Goal: Task Accomplishment & Management: Use online tool/utility

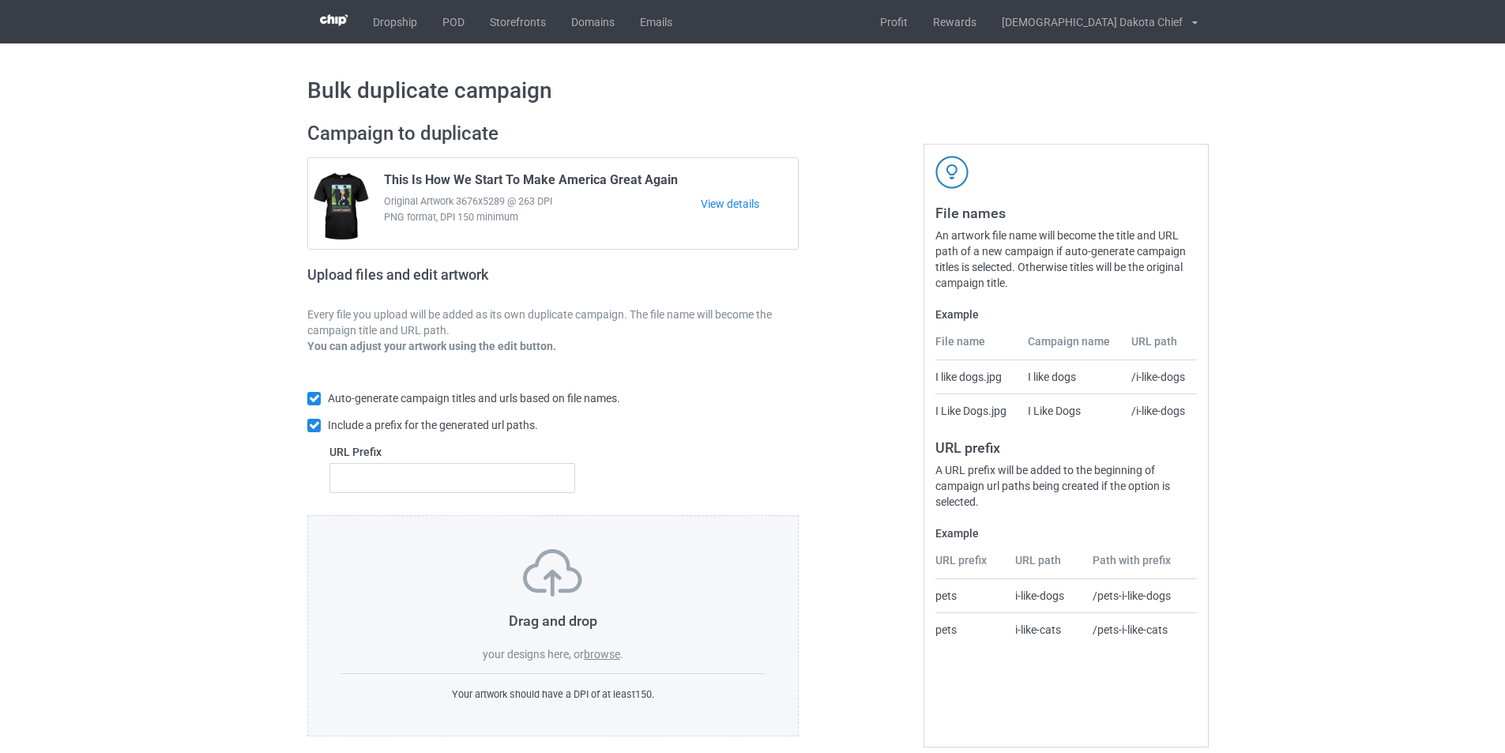
click at [610, 651] on label "browse" at bounding box center [602, 654] width 36 height 13
click at [0, 0] on input "browse" at bounding box center [0, 0] width 0 height 0
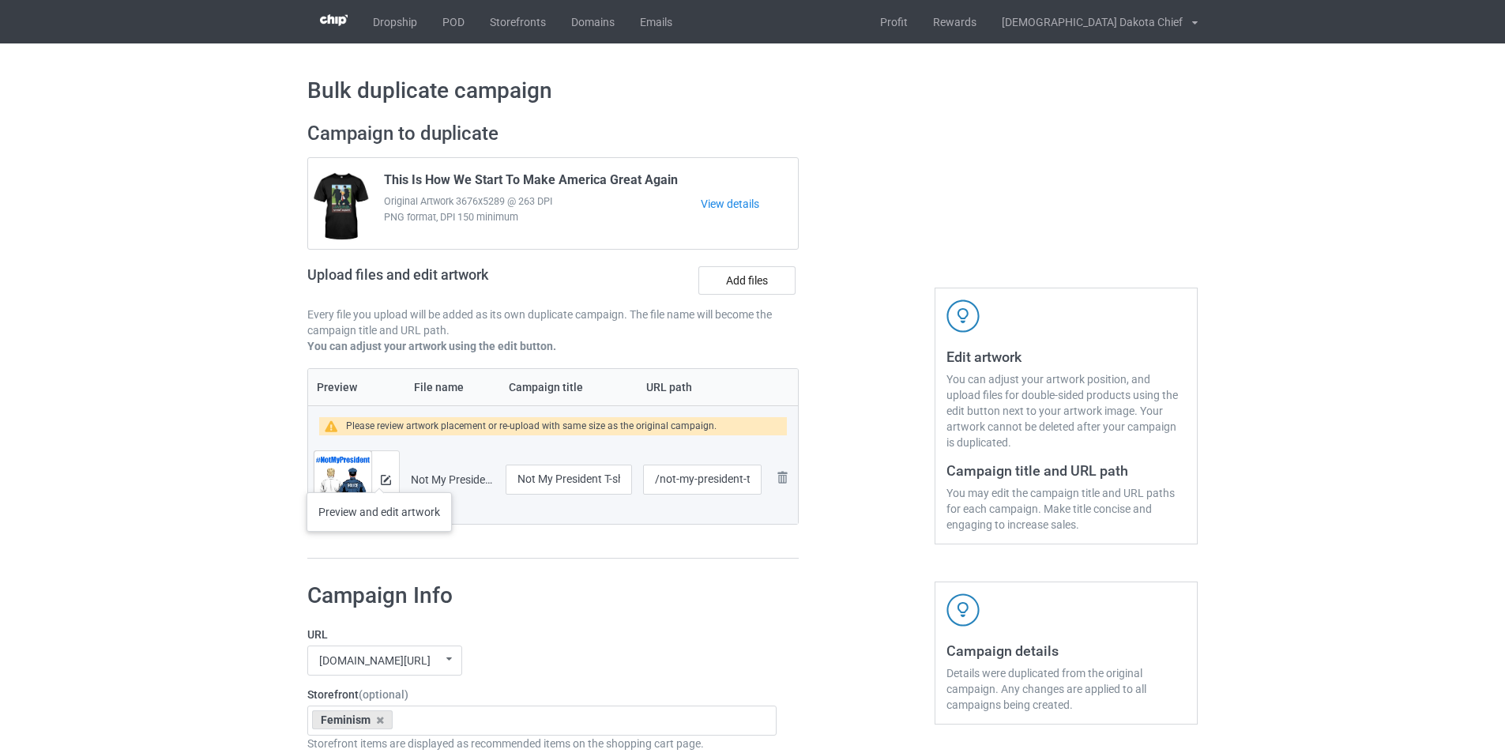
click at [379, 476] on div at bounding box center [385, 479] width 28 height 57
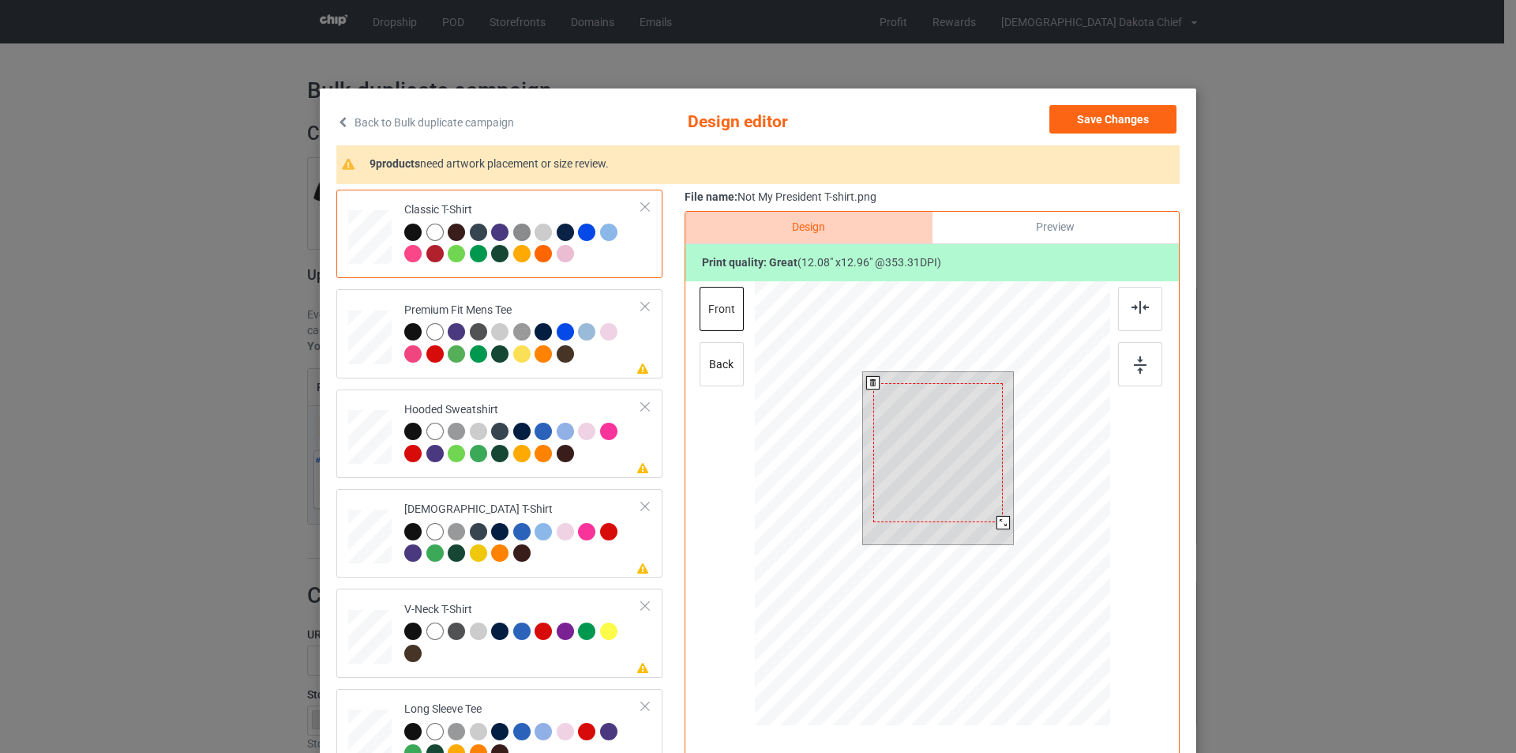
drag, startPoint x: 1009, startPoint y: 531, endPoint x: 1004, endPoint y: 514, distance: 17.2
click at [1004, 514] on div at bounding box center [938, 458] width 151 height 172
click at [996, 521] on div at bounding box center [1002, 521] width 13 height 13
click at [606, 353] on div at bounding box center [523, 344] width 238 height 43
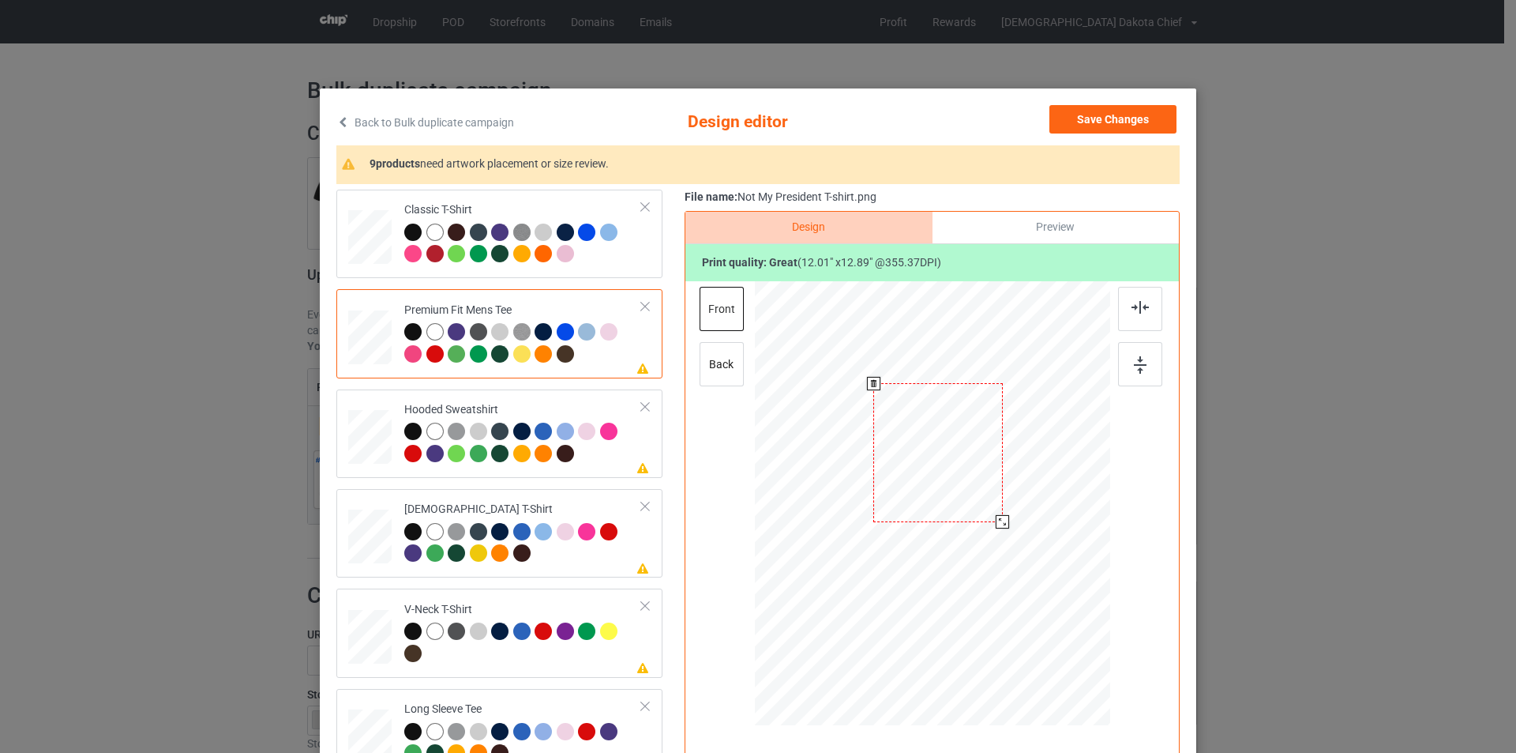
click at [928, 440] on div at bounding box center [937, 452] width 129 height 138
click at [592, 406] on div "Hooded Sweatshirt" at bounding box center [523, 431] width 238 height 59
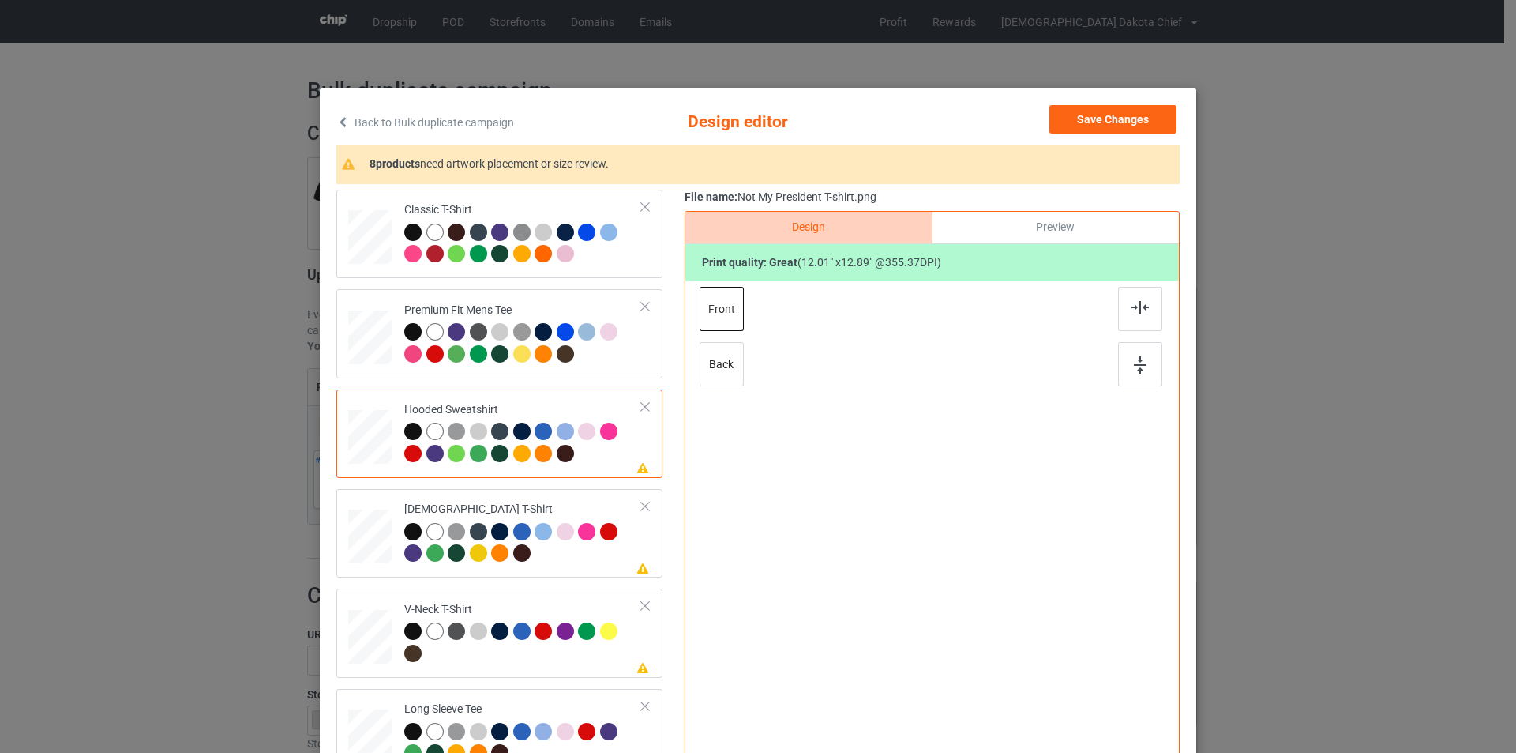
click at [945, 468] on div at bounding box center [932, 486] width 411 height 411
click at [605, 506] on div "[DEMOGRAPHIC_DATA] T-Shirt" at bounding box center [523, 531] width 238 height 59
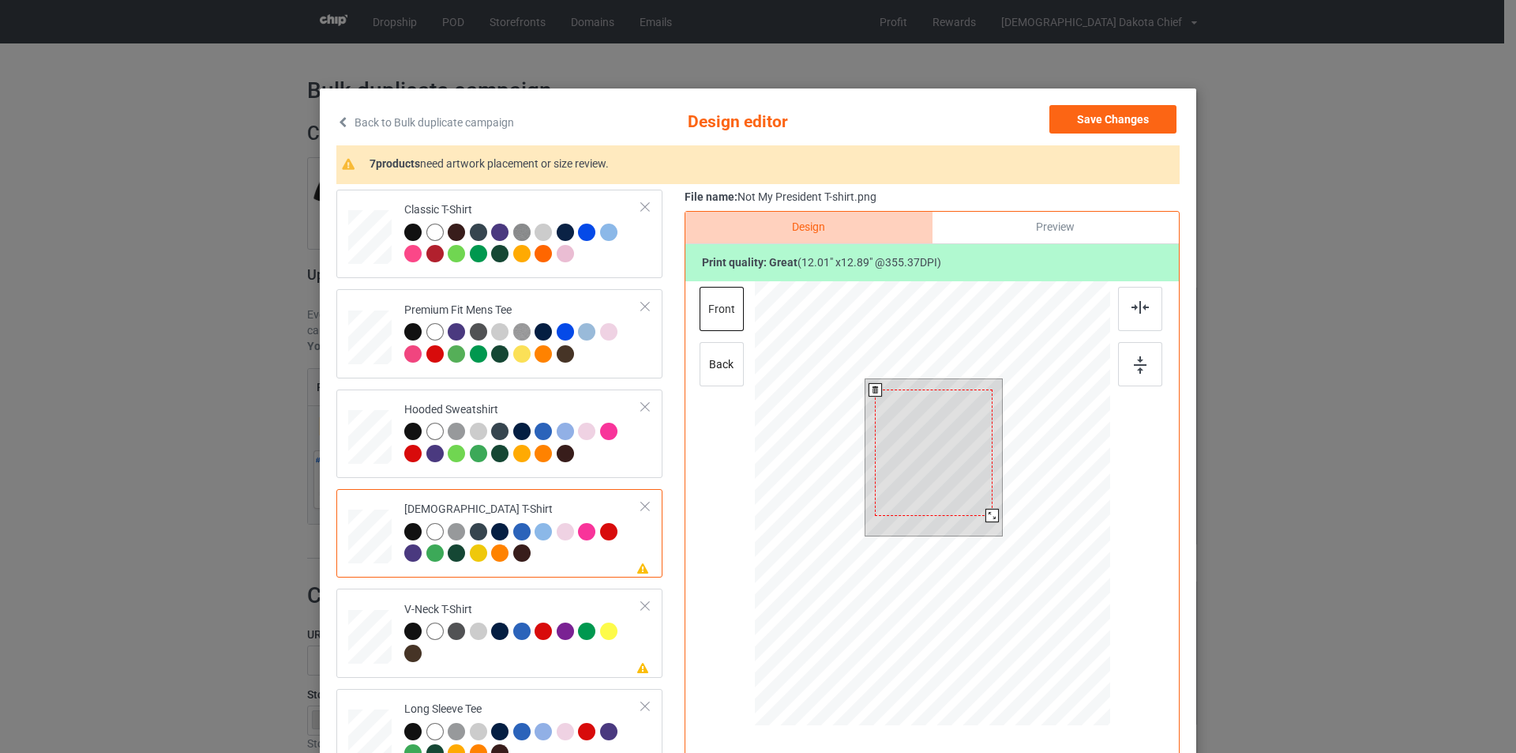
click at [931, 456] on div at bounding box center [934, 452] width 118 height 126
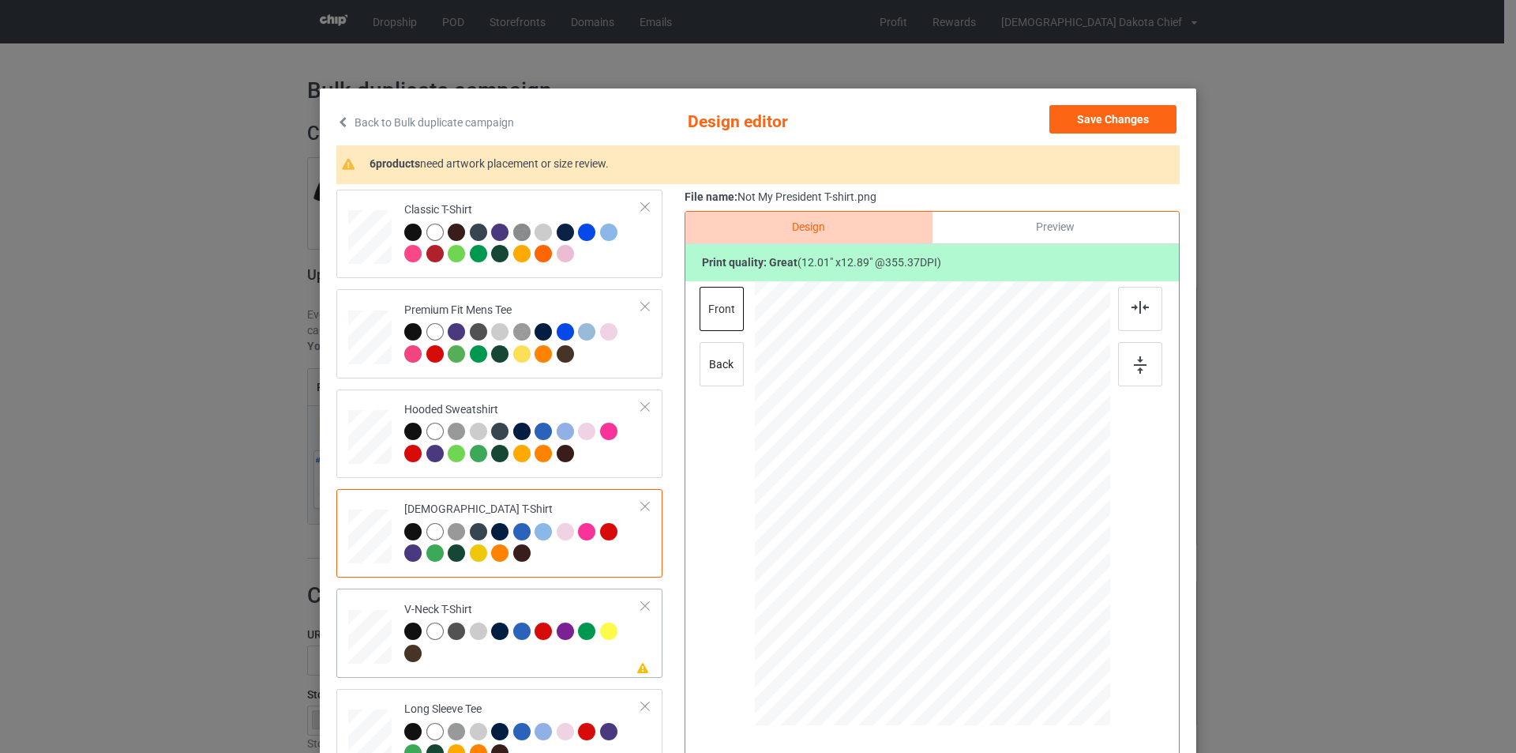
click at [550, 609] on div "V-Neck T-Shirt" at bounding box center [523, 631] width 238 height 59
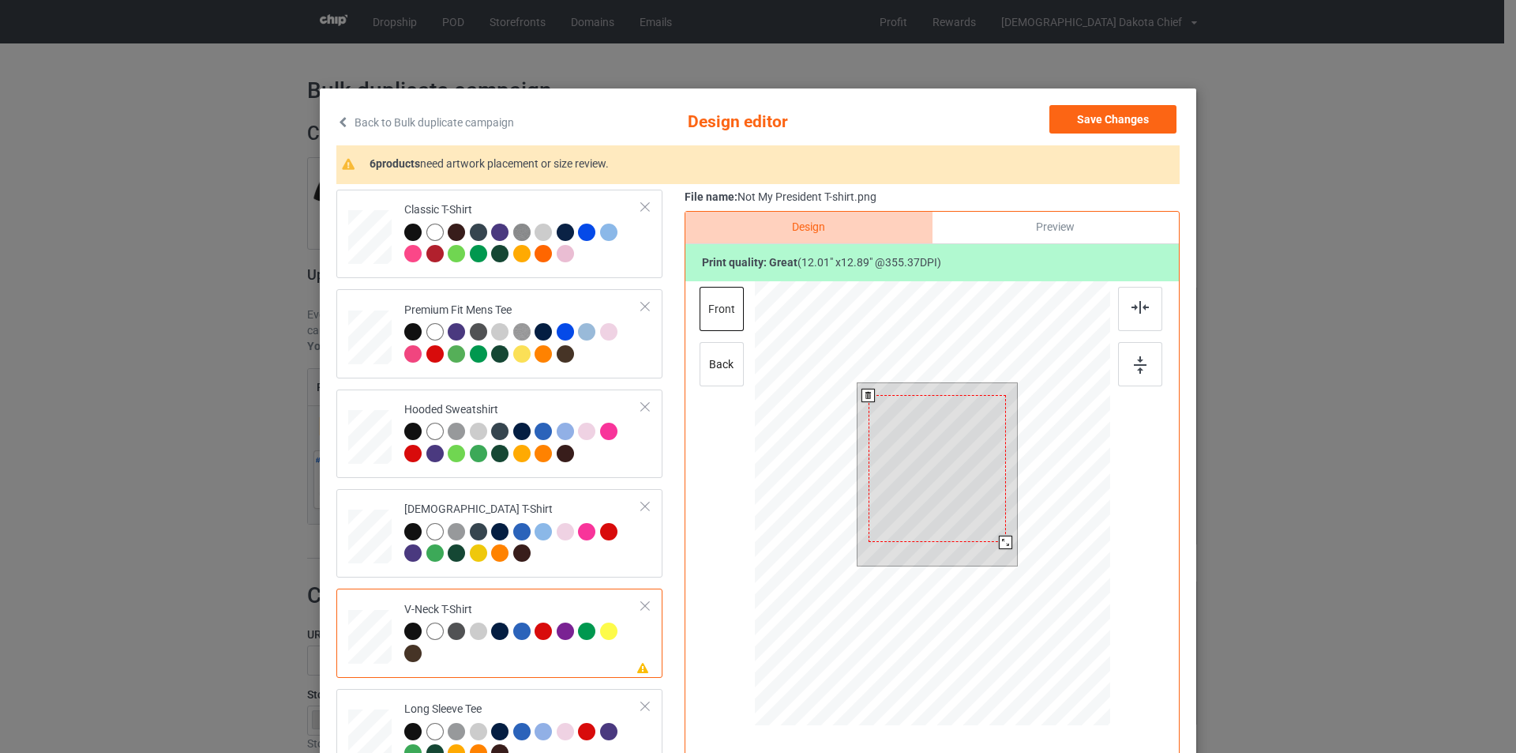
click at [957, 449] on div at bounding box center [937, 468] width 137 height 147
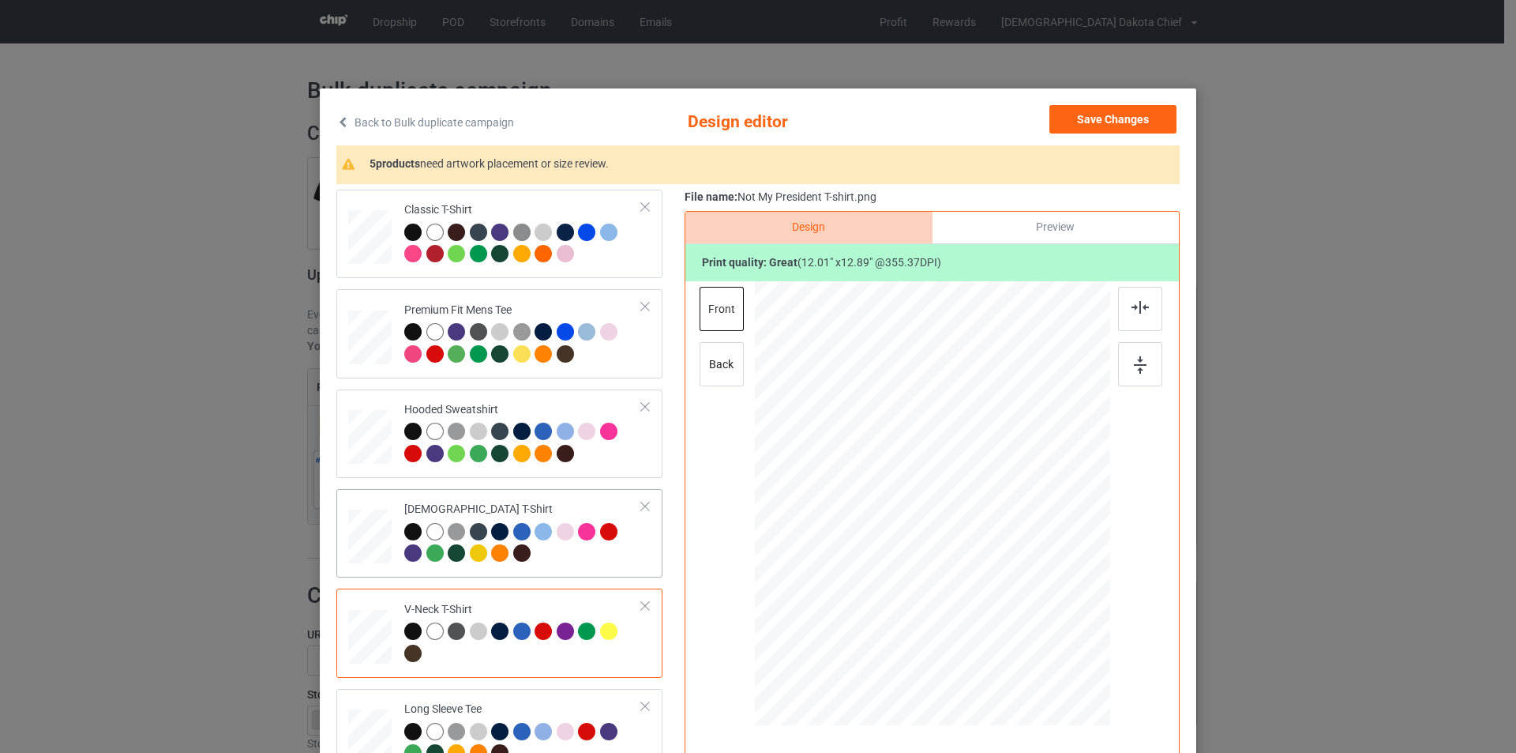
scroll to position [237, 0]
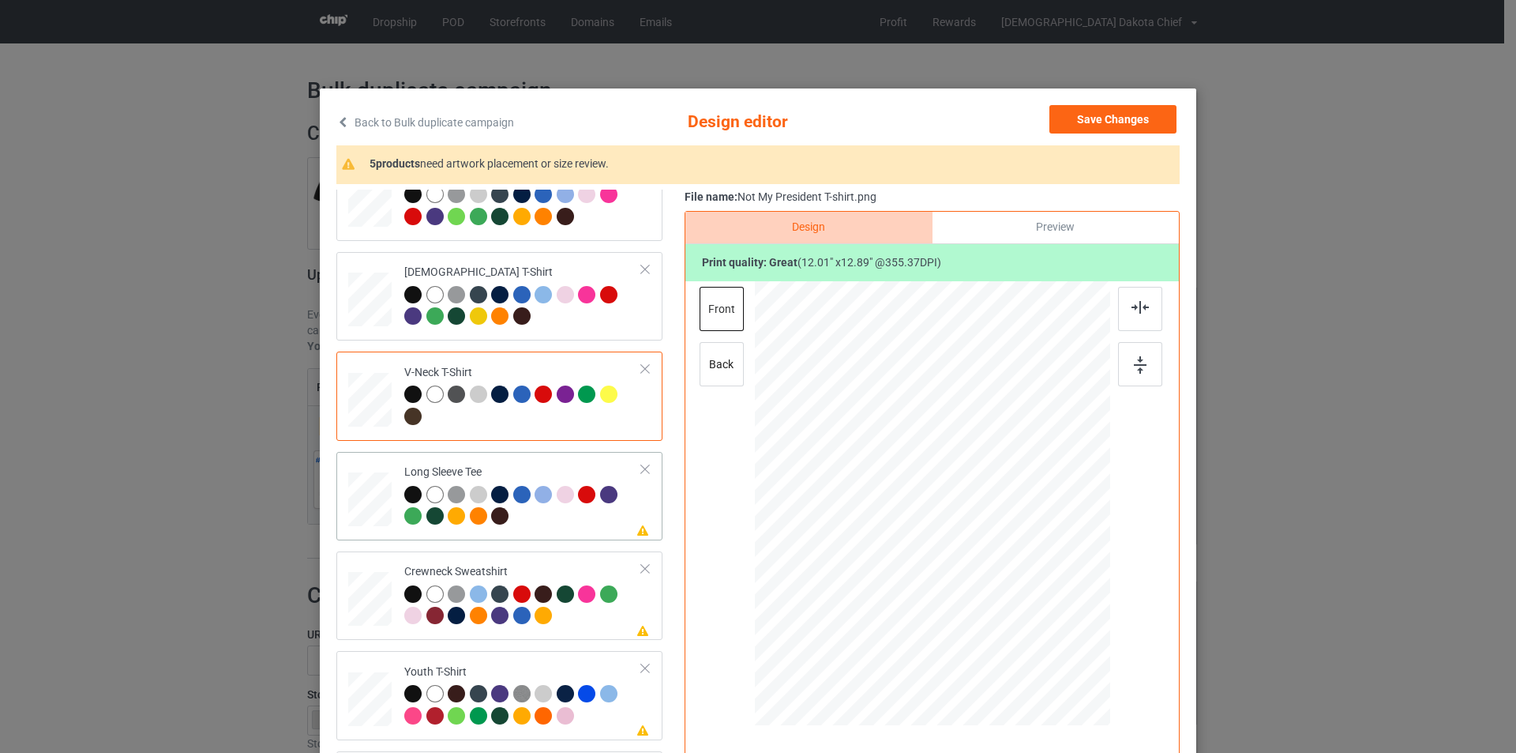
click at [568, 517] on div at bounding box center [523, 507] width 238 height 43
click at [936, 435] on div at bounding box center [932, 486] width 411 height 411
click at [936, 435] on div at bounding box center [942, 461] width 114 height 122
click at [547, 575] on div "Crewneck Sweatshirt" at bounding box center [523, 593] width 238 height 59
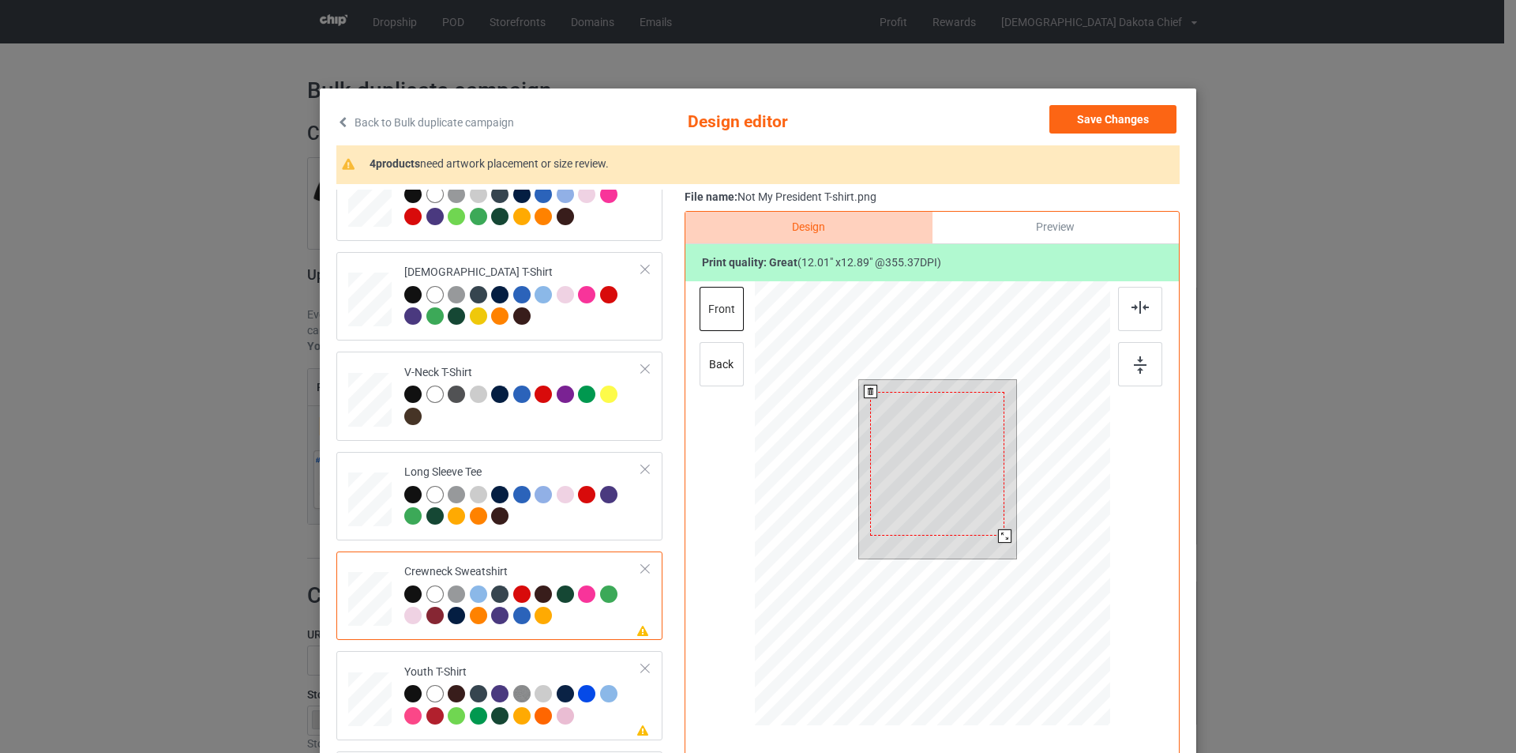
click at [975, 437] on div at bounding box center [937, 464] width 134 height 145
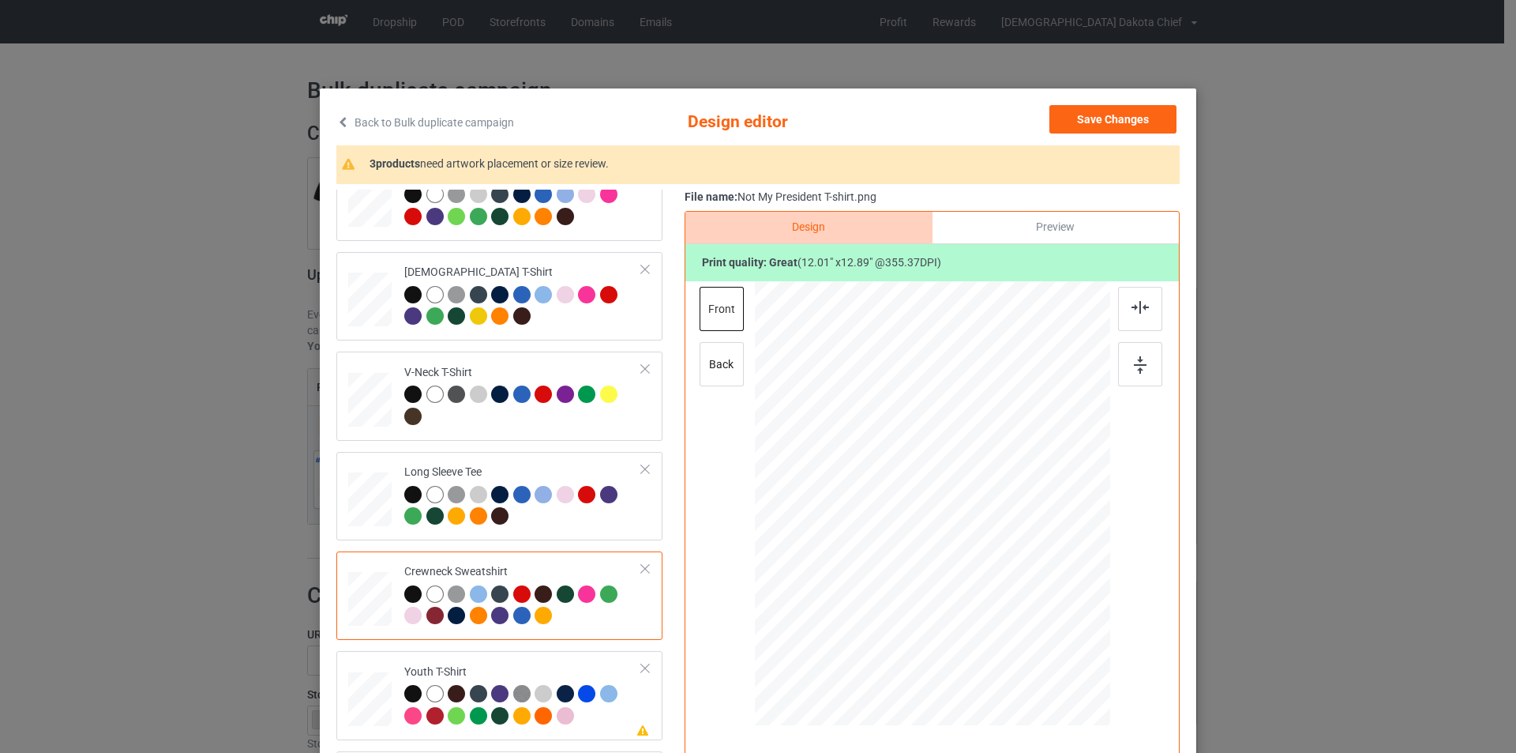
scroll to position [370, 0]
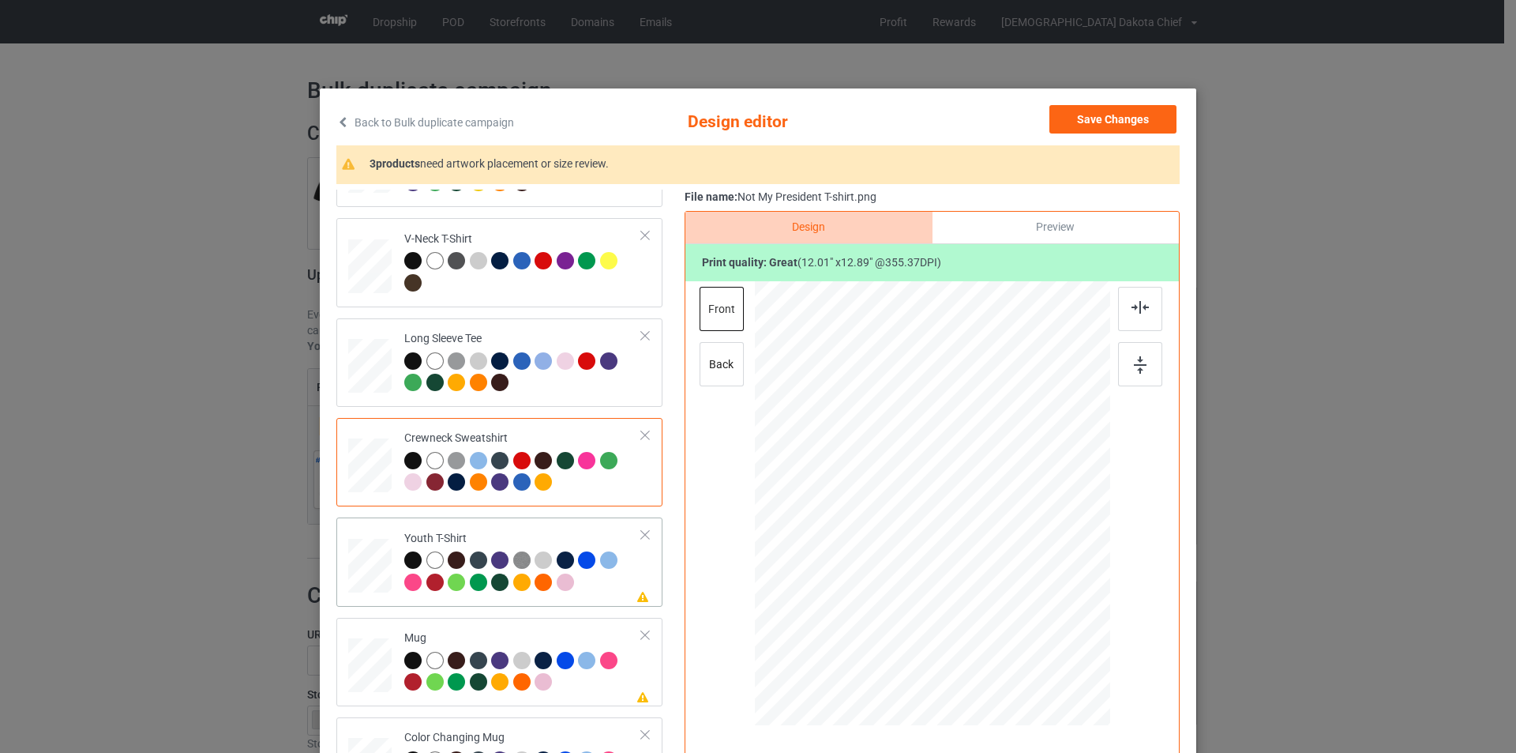
click at [582, 587] on div at bounding box center [523, 572] width 238 height 43
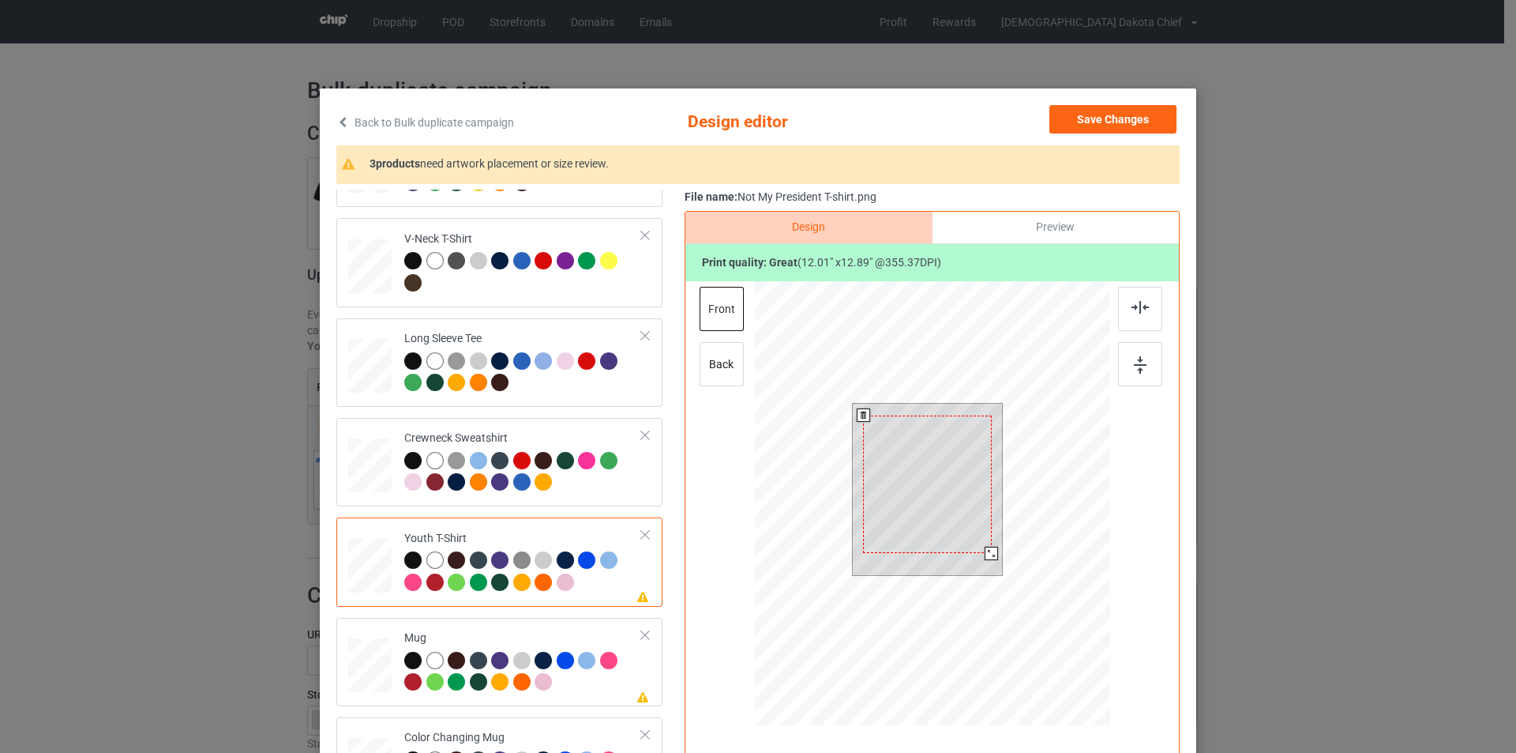
click at [954, 444] on div at bounding box center [927, 483] width 129 height 137
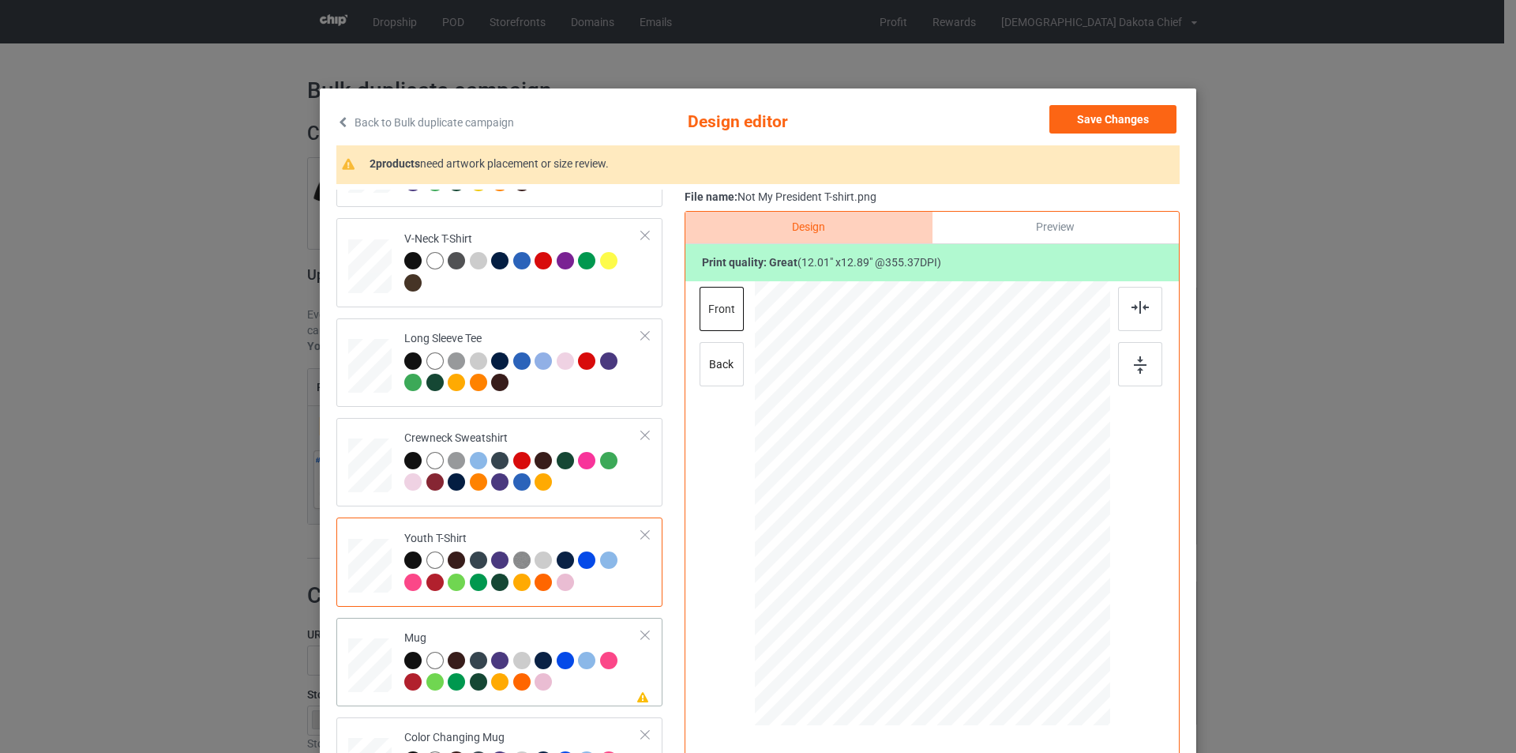
click at [578, 668] on div at bounding box center [589, 663] width 22 height 22
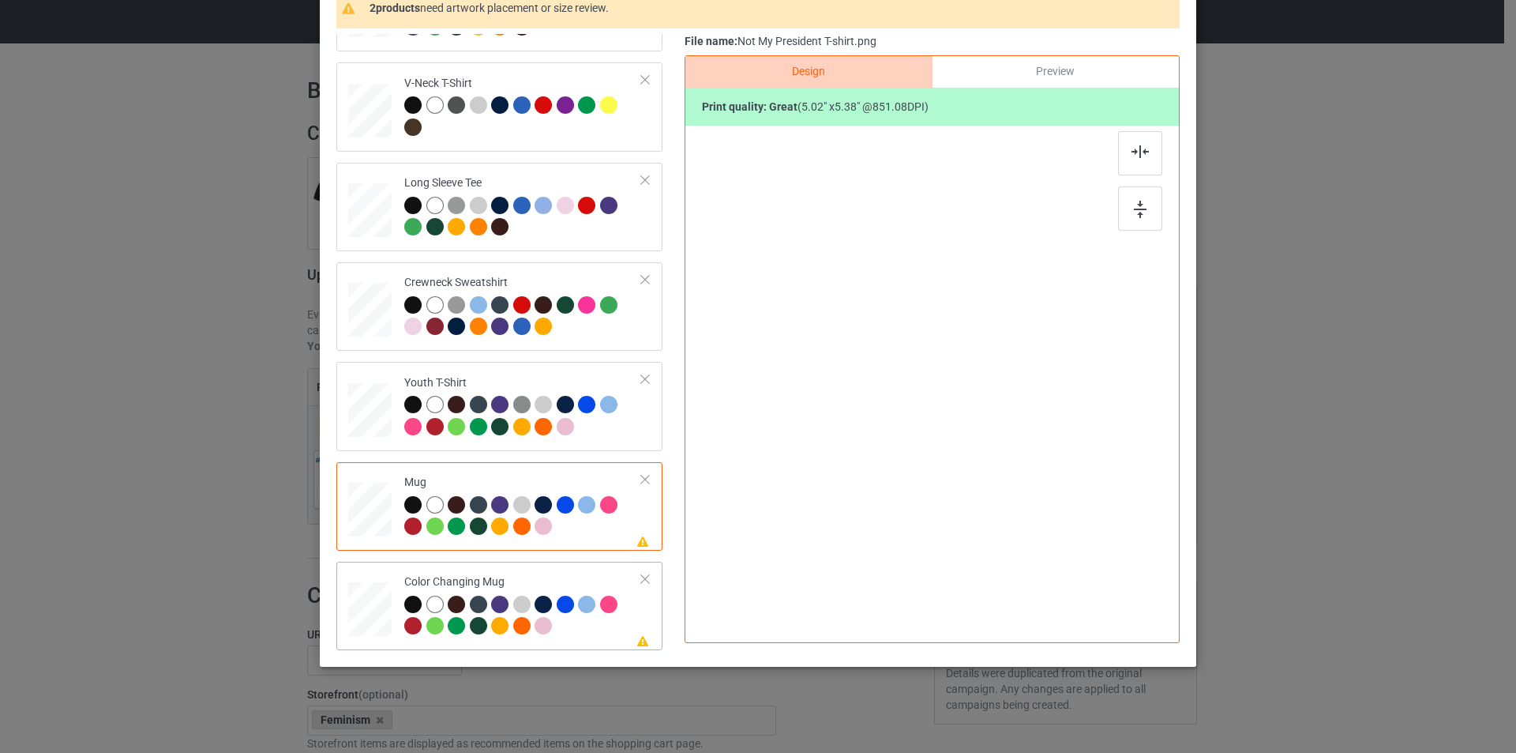
scroll to position [159, 0]
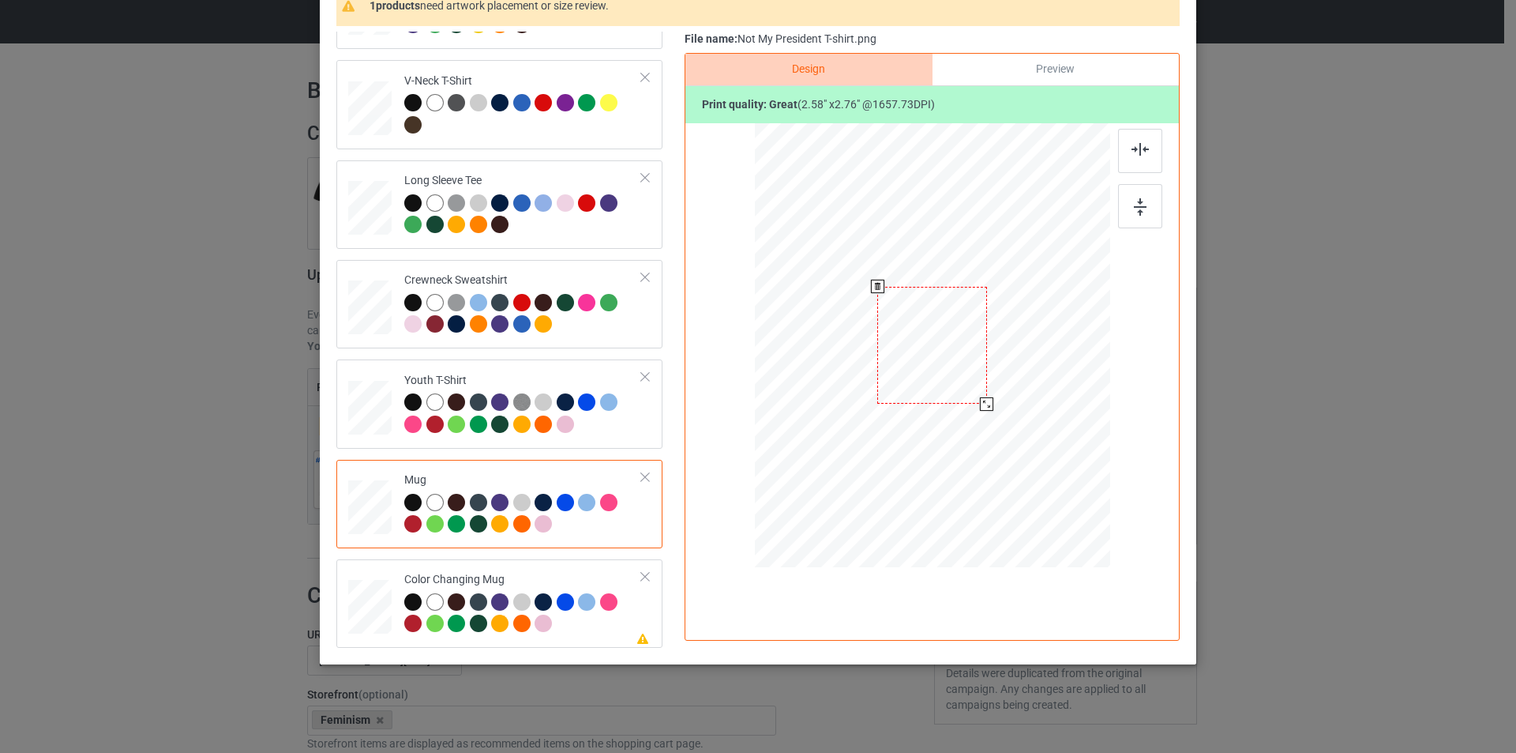
drag, startPoint x: 1032, startPoint y: 456, endPoint x: 969, endPoint y: 411, distance: 77.6
click at [969, 411] on div at bounding box center [932, 345] width 355 height 148
drag, startPoint x: 1021, startPoint y: 351, endPoint x: 1028, endPoint y: 339, distance: 14.5
click at [1028, 339] on div at bounding box center [1031, 347] width 110 height 118
click at [1080, 400] on div at bounding box center [1082, 402] width 13 height 13
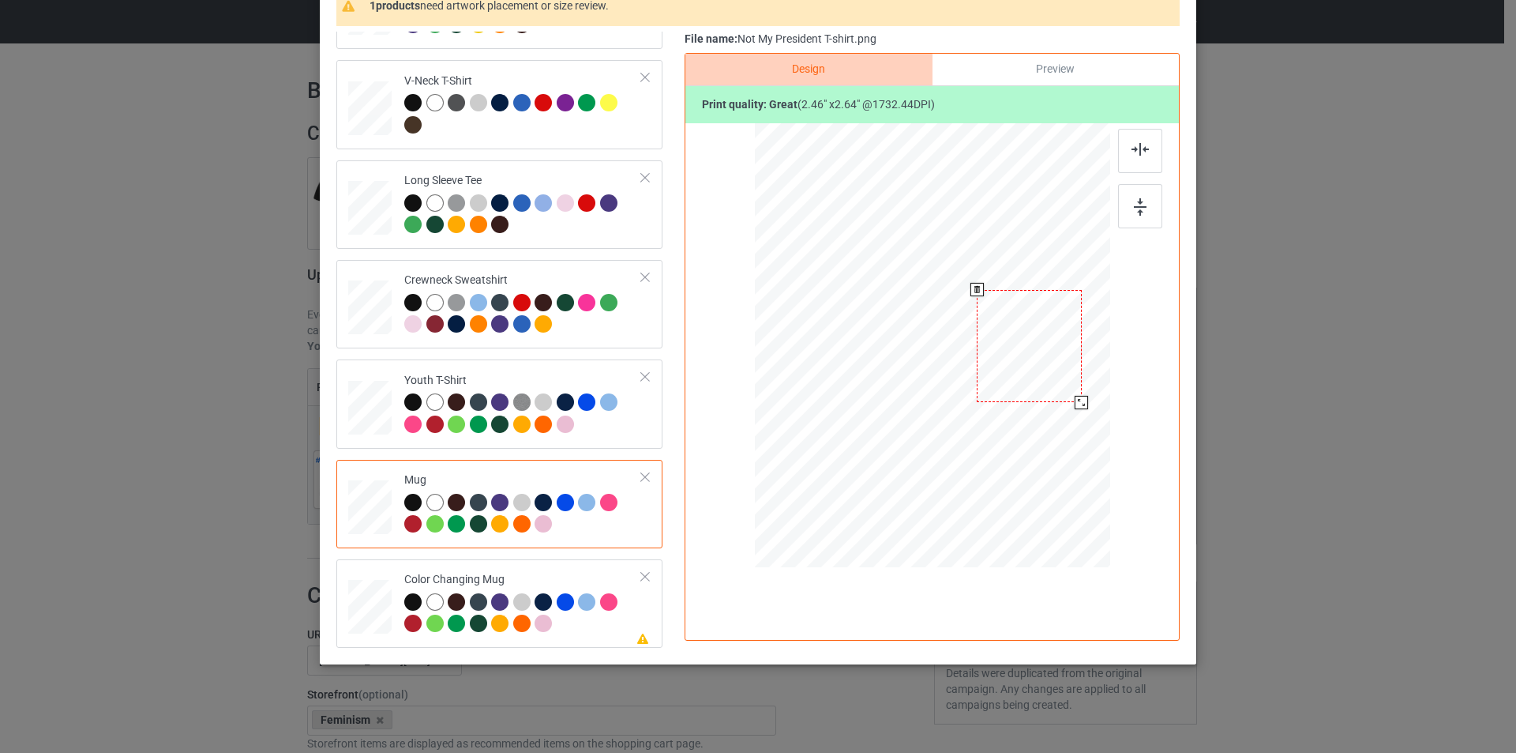
click at [1069, 381] on div at bounding box center [1029, 346] width 105 height 112
click at [1077, 401] on div at bounding box center [1081, 401] width 13 height 13
click at [1055, 379] on div at bounding box center [1031, 344] width 104 height 111
click at [558, 579] on div "Color Changing Mug" at bounding box center [523, 601] width 238 height 59
click at [1039, 344] on div at bounding box center [932, 347] width 411 height 449
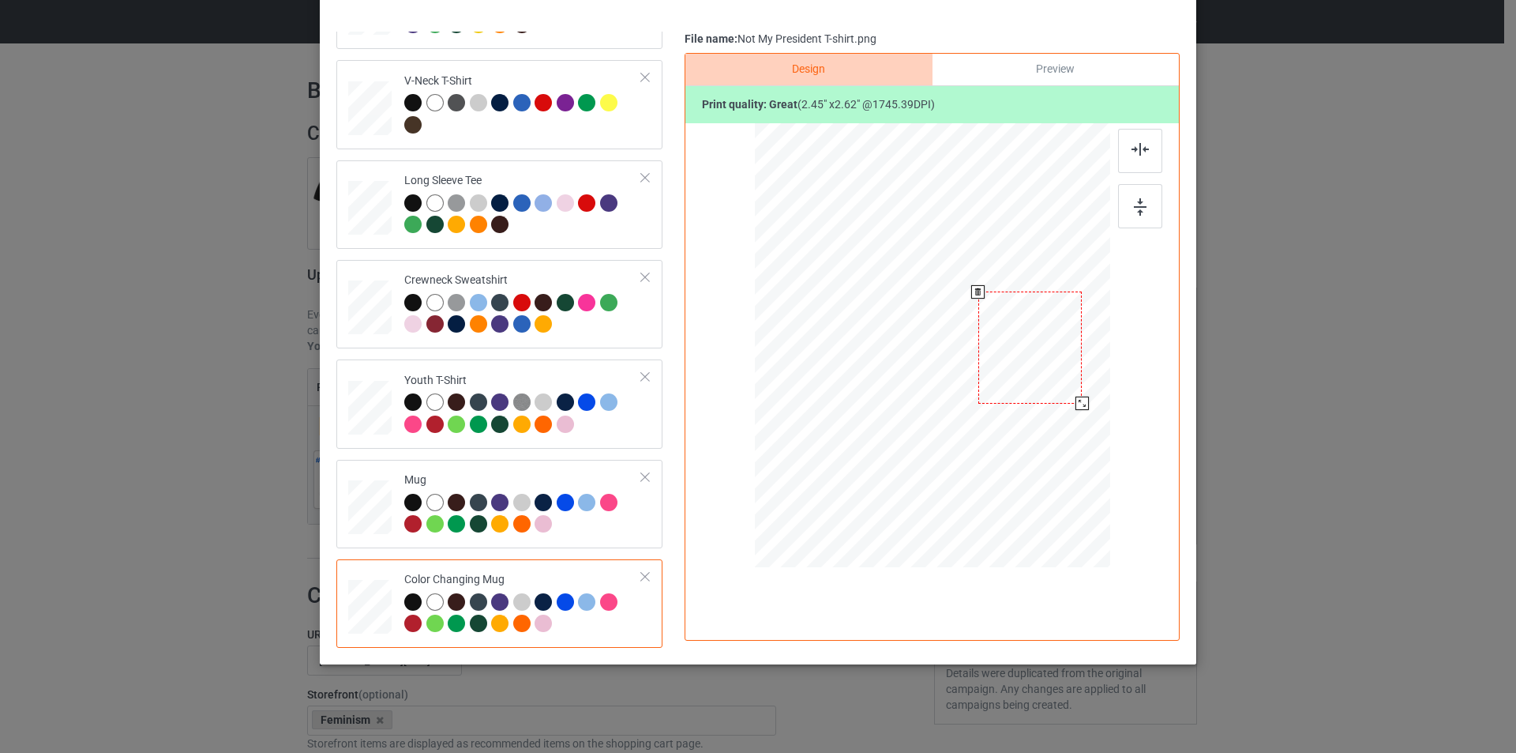
click at [1039, 346] on div at bounding box center [1031, 346] width 104 height 111
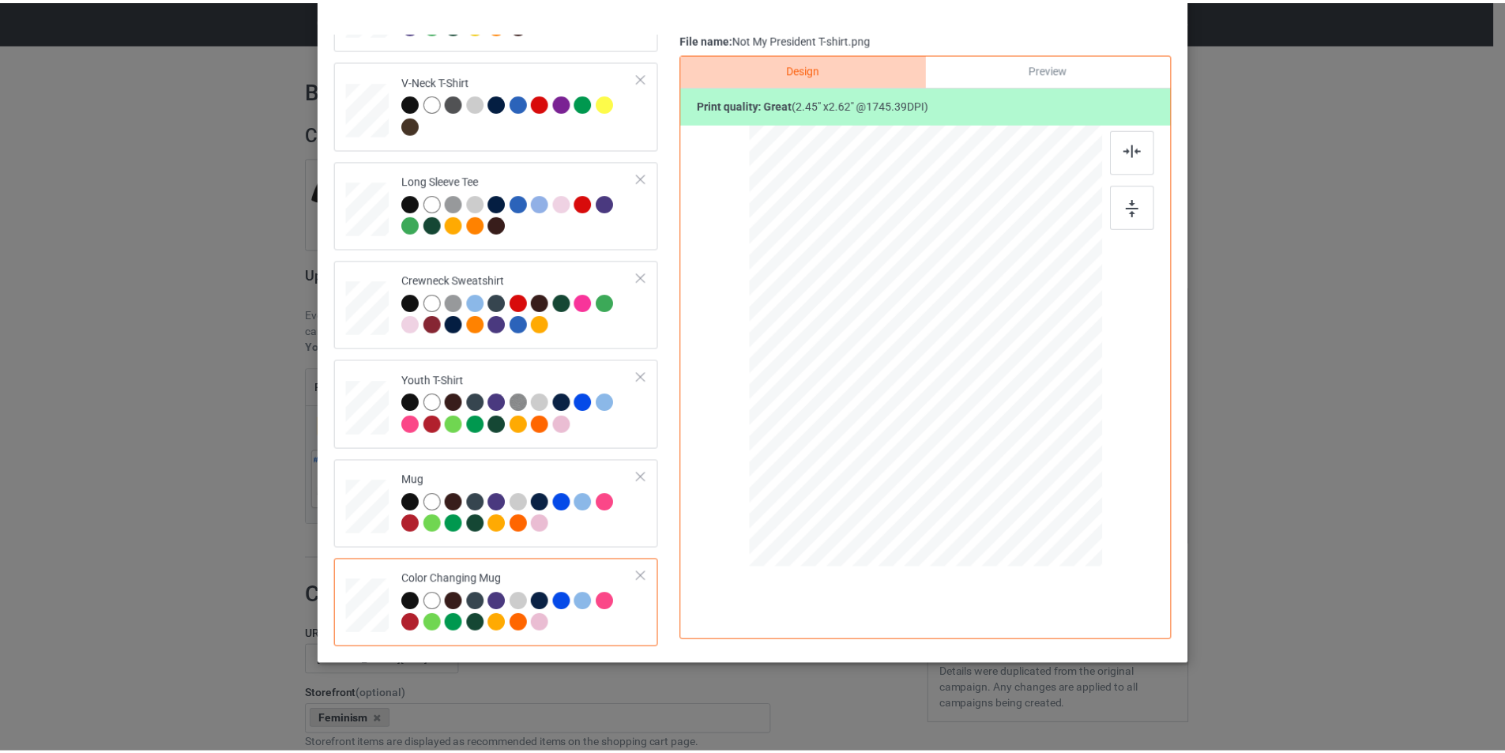
scroll to position [0, 0]
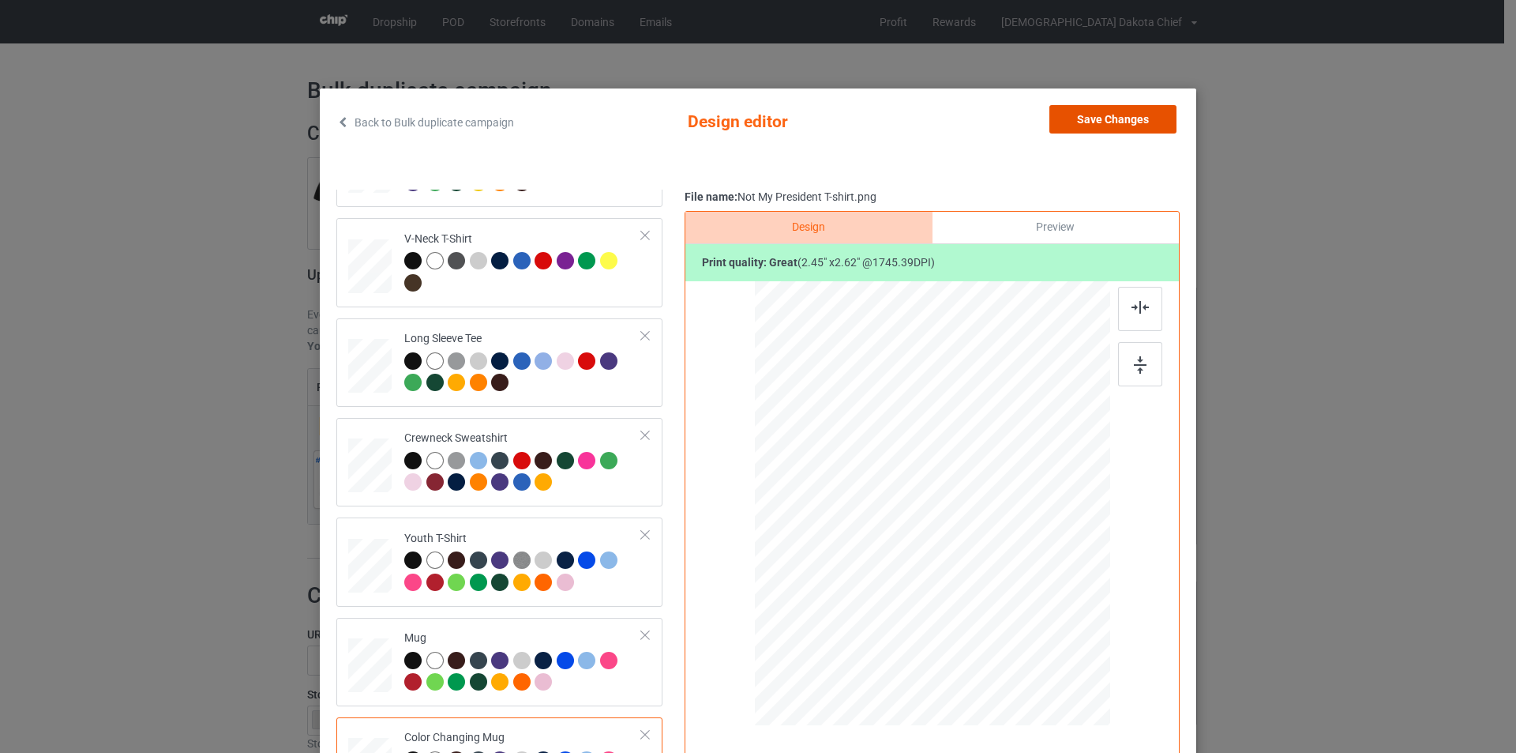
click at [1114, 120] on button "Save Changes" at bounding box center [1113, 119] width 127 height 28
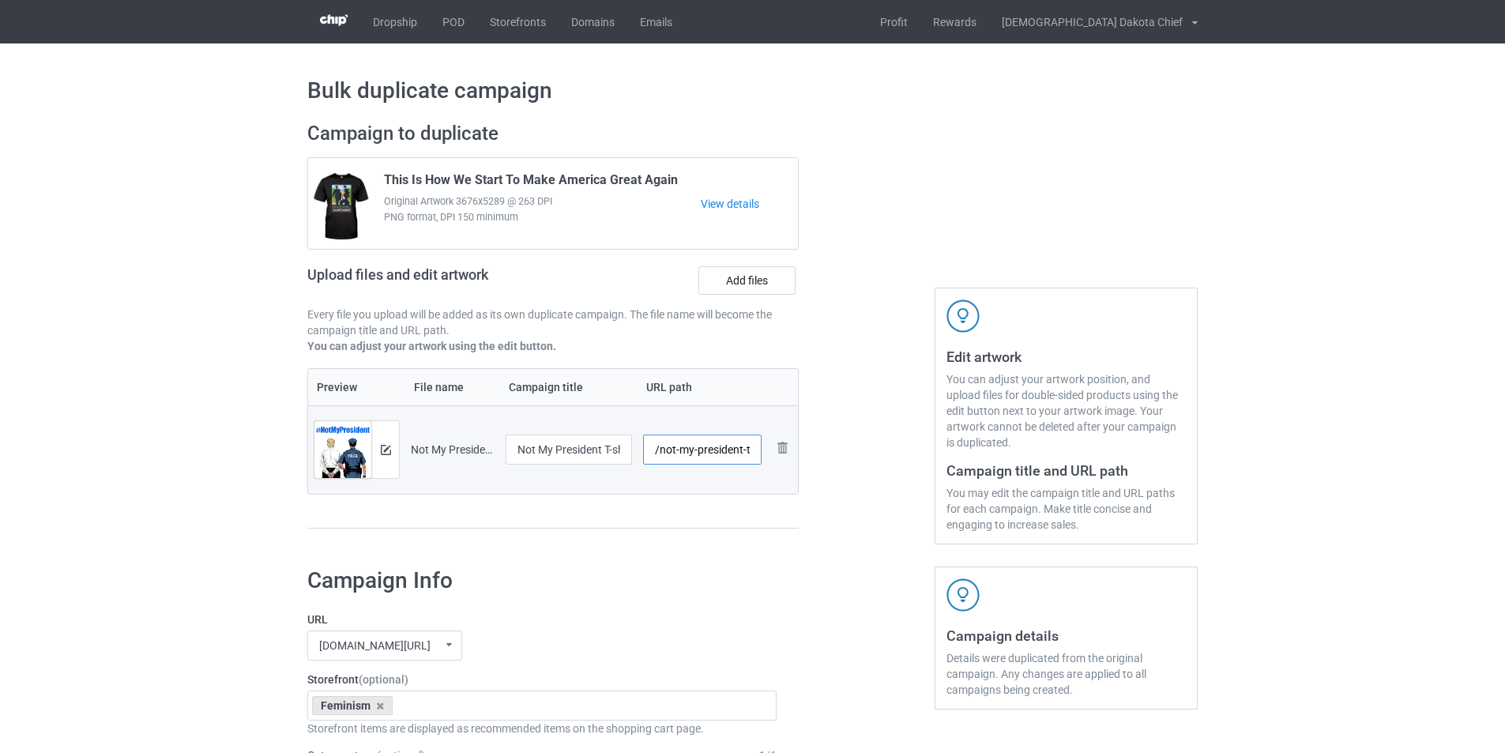
scroll to position [0, 24]
drag, startPoint x: 742, startPoint y: 449, endPoint x: 797, endPoint y: 449, distance: 55.3
click at [797, 449] on tr "Preview and edit artwork Not My President T-shirt.png Not My President T-shirt …" at bounding box center [553, 449] width 490 height 88
click at [714, 517] on div "Preview File name Campaign title URL path Preview and edit artwork Not My Presi…" at bounding box center [552, 448] width 491 height 161
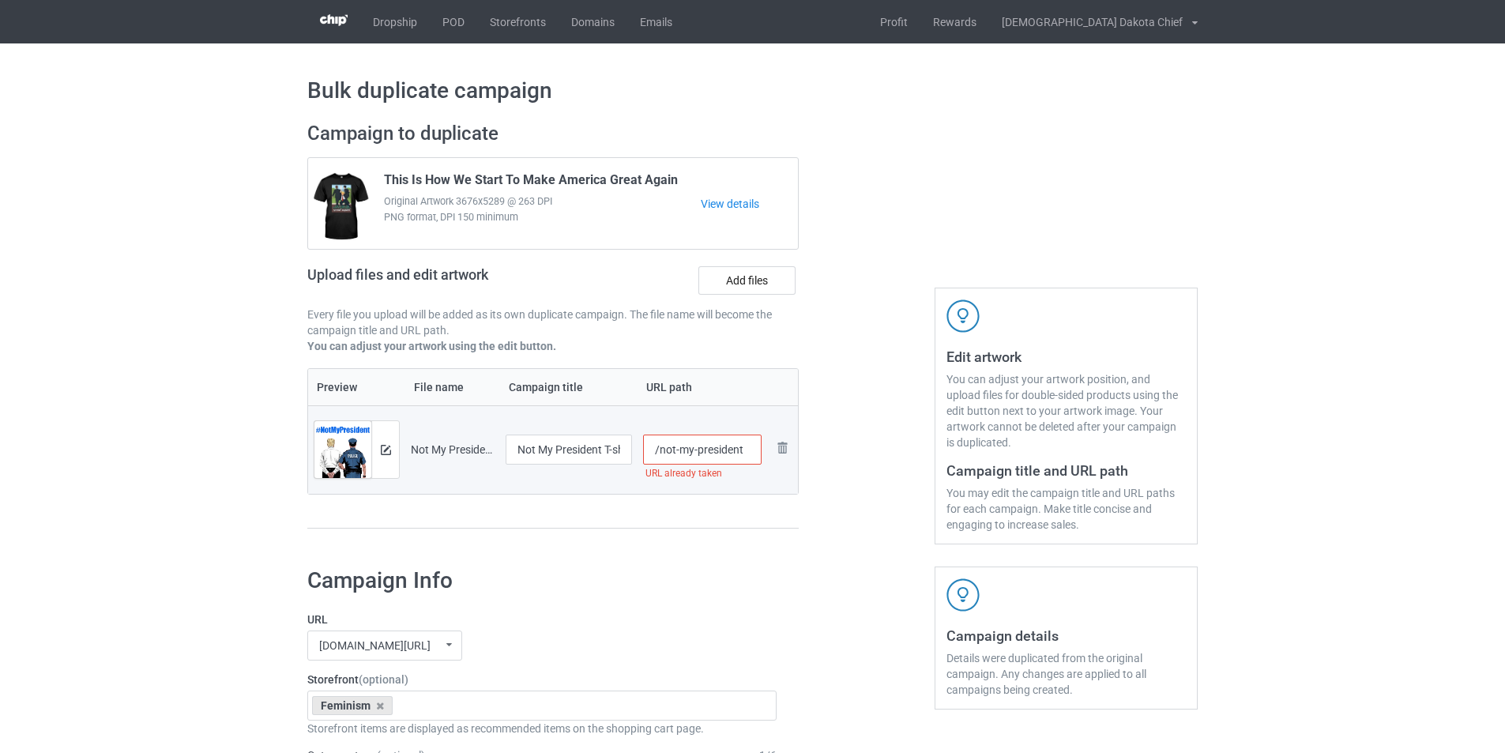
drag, startPoint x: 695, startPoint y: 453, endPoint x: 659, endPoint y: 459, distance: 36.1
click at [659, 459] on input "/not-my-president" at bounding box center [702, 449] width 119 height 30
type input "/president"
click at [728, 555] on div "Campaign to duplicate This Is How We Start To Make America Great Again Original…" at bounding box center [552, 333] width 513 height 445
click at [718, 449] on input "/president" at bounding box center [702, 449] width 119 height 30
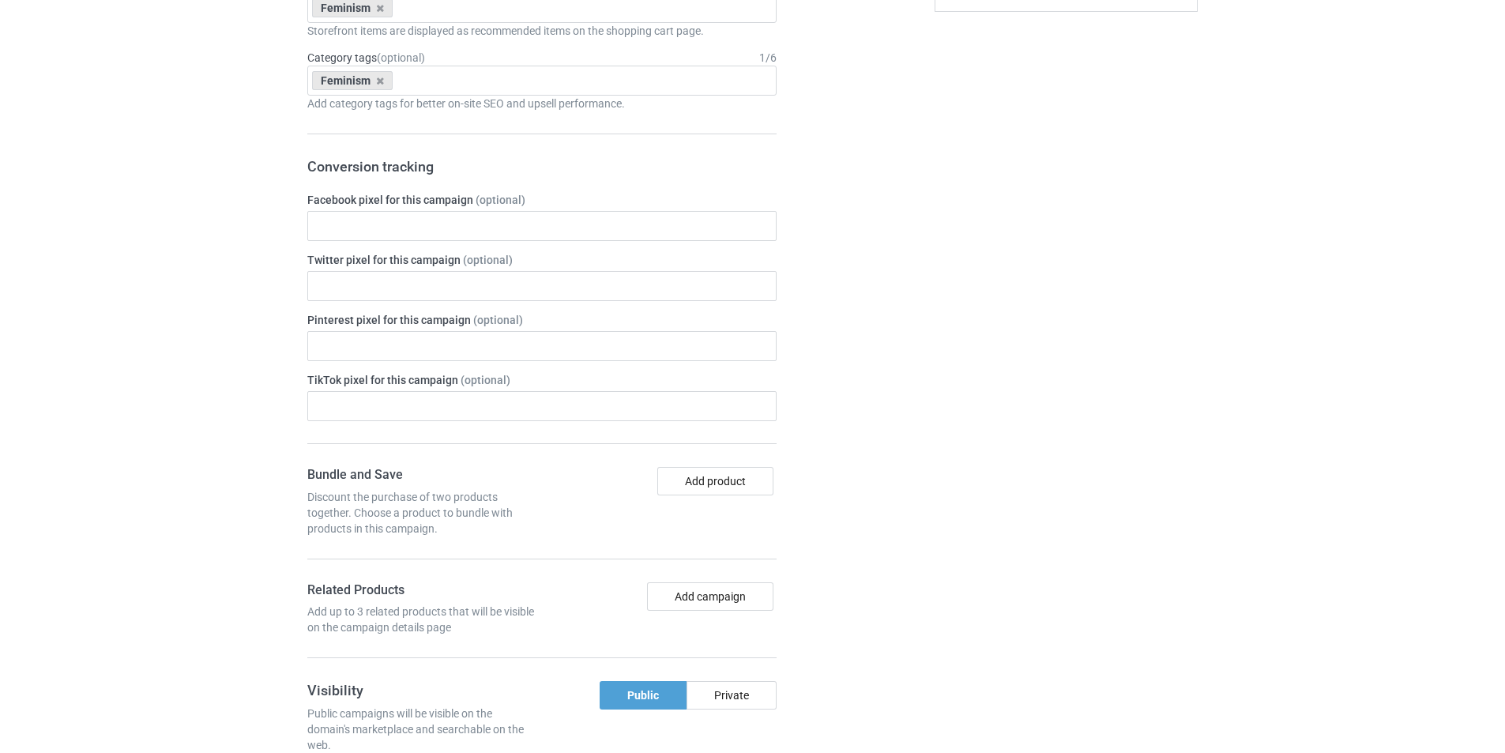
scroll to position [869, 0]
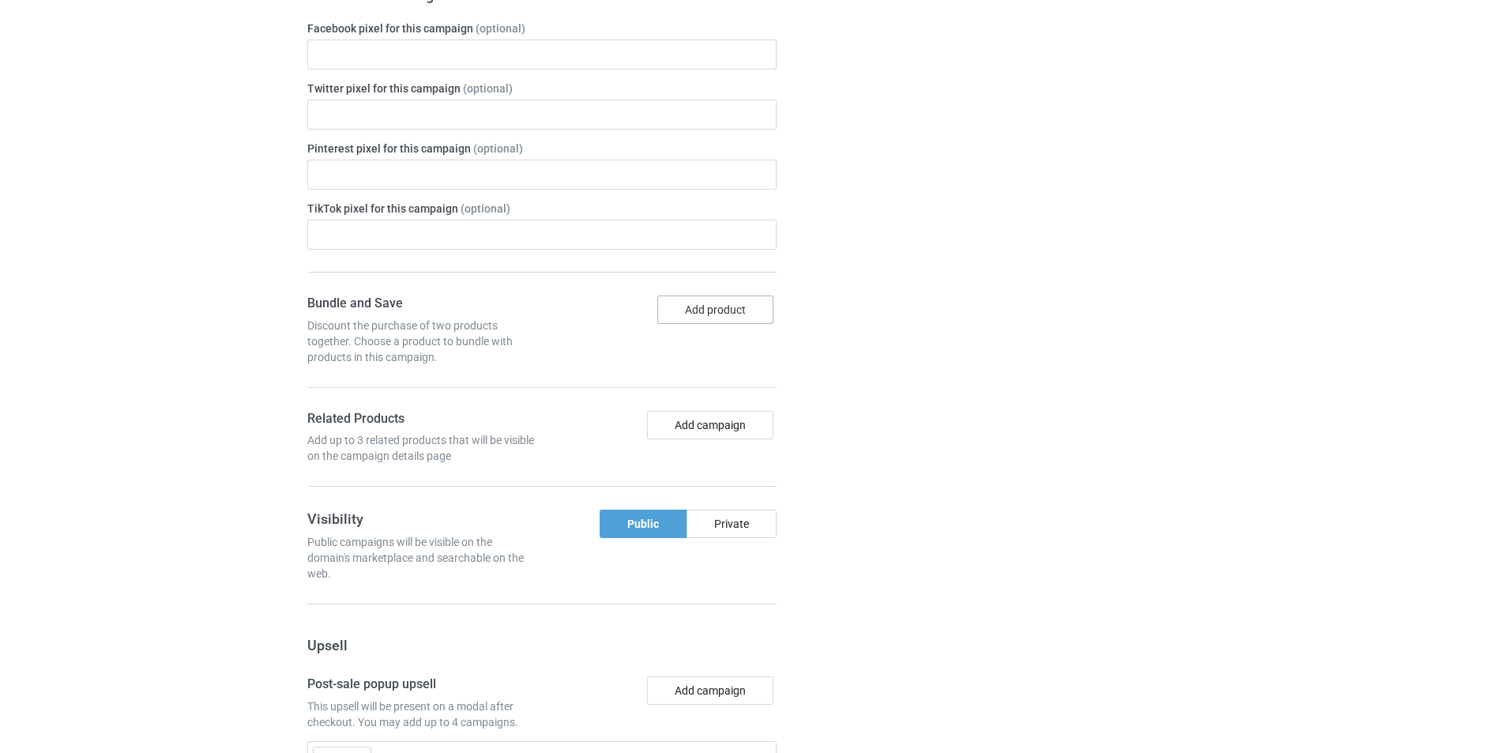
click at [743, 310] on button "Add product" at bounding box center [715, 309] width 116 height 28
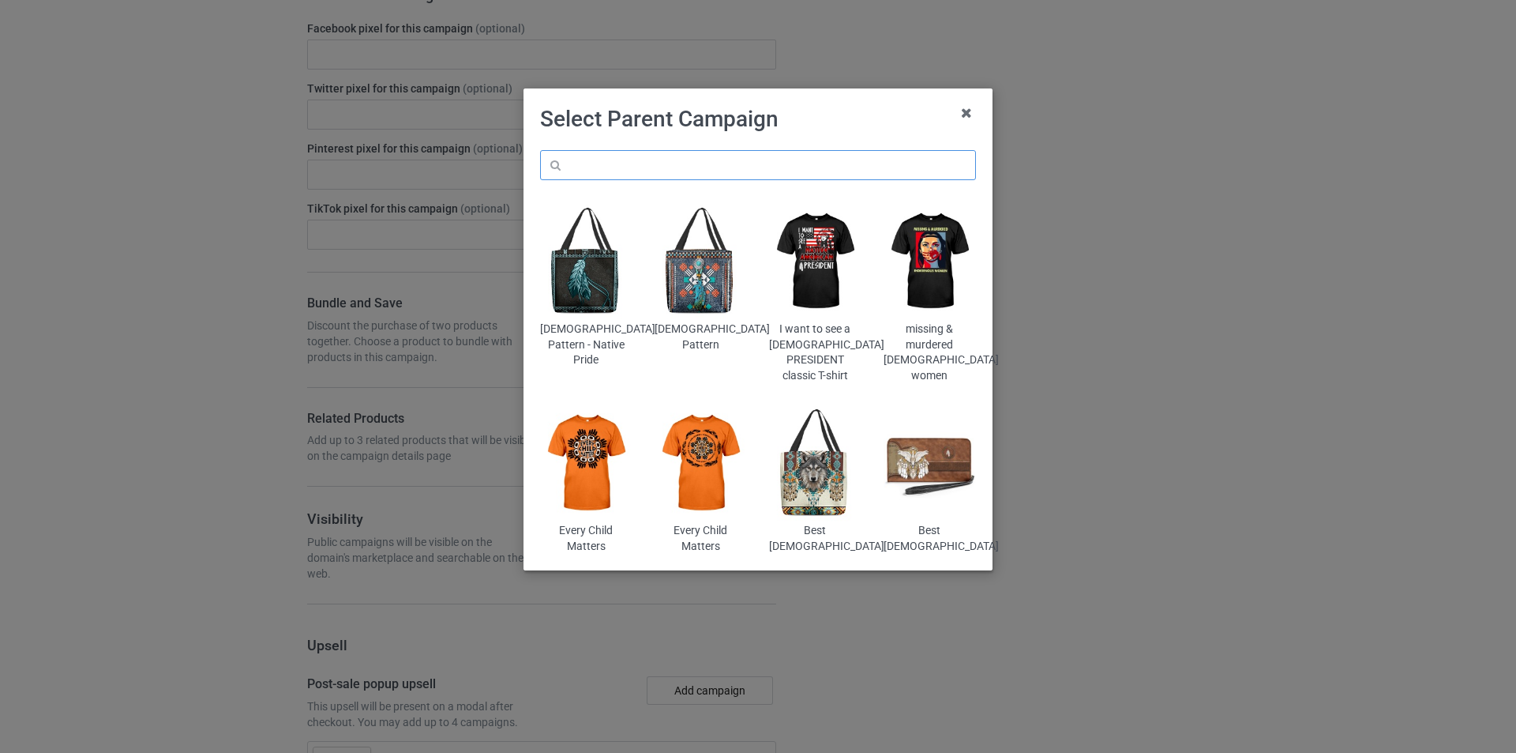
click at [752, 166] on input "text" at bounding box center [758, 165] width 436 height 30
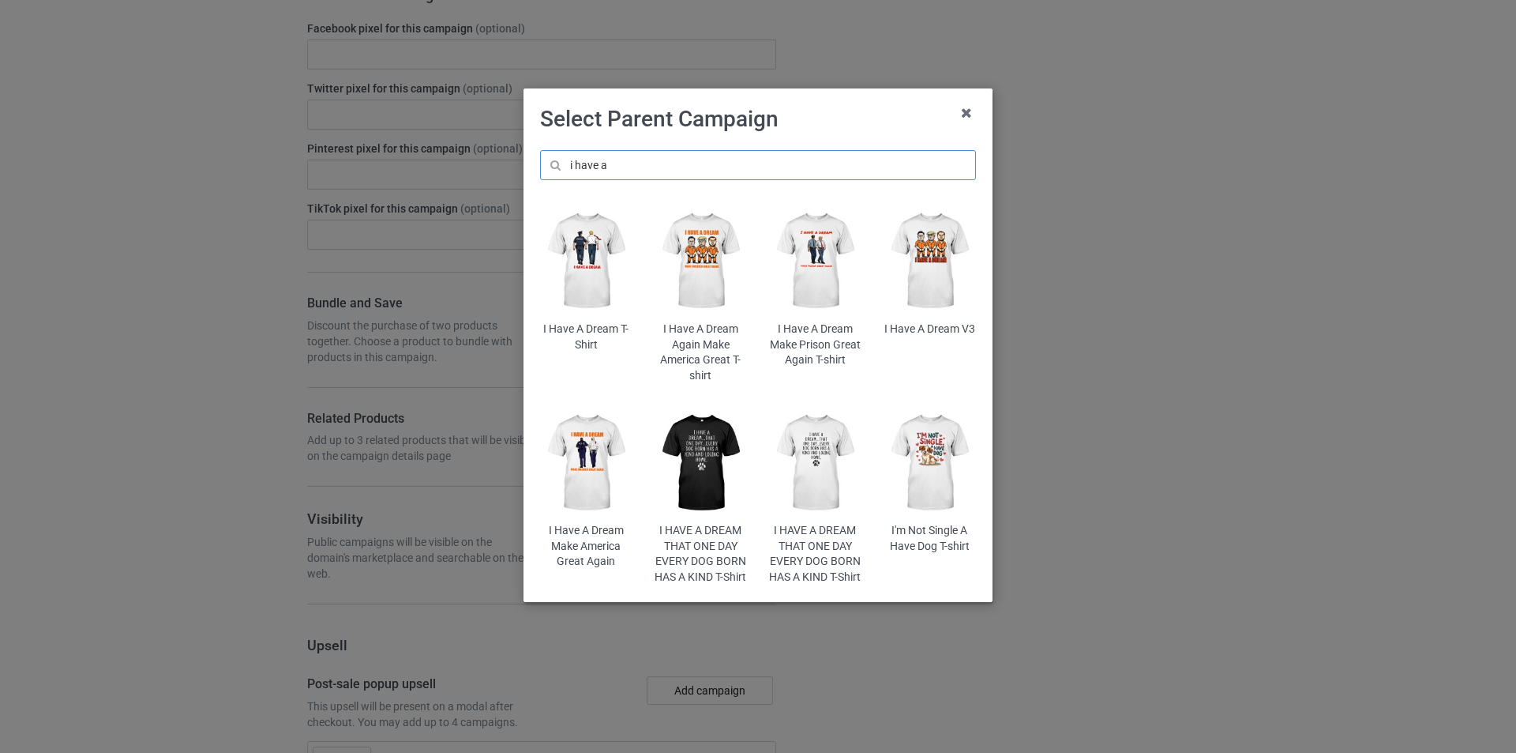
type input "i have a"
click at [943, 245] on img at bounding box center [930, 261] width 92 height 115
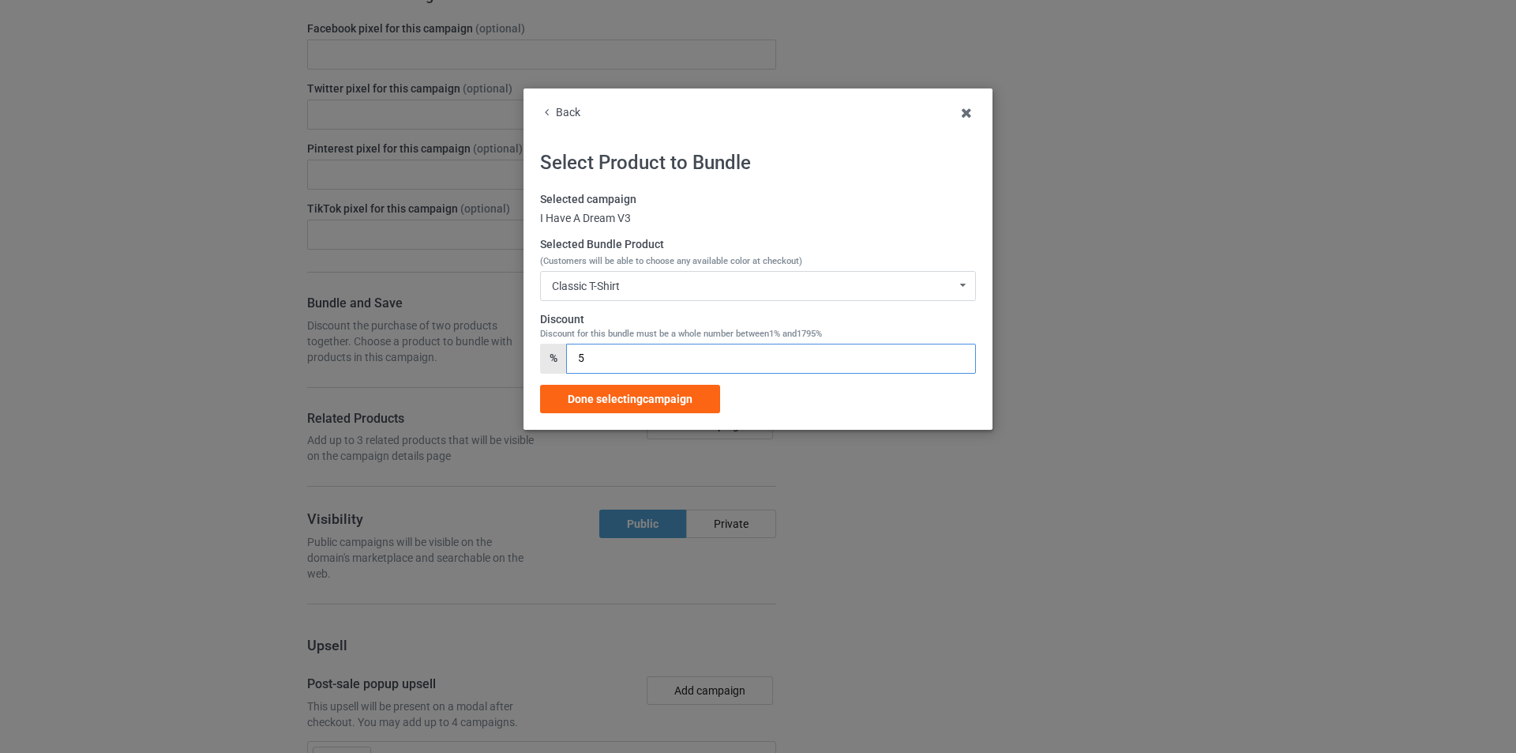
drag, startPoint x: 603, startPoint y: 355, endPoint x: 521, endPoint y: 355, distance: 81.4
click at [521, 355] on div "Back Select Product to Bundle Selected campaign I Have A Dream V3 Selected Bund…" at bounding box center [758, 376] width 1516 height 753
type input "3"
click at [618, 399] on span "Done selecting campaign" at bounding box center [630, 399] width 125 height 13
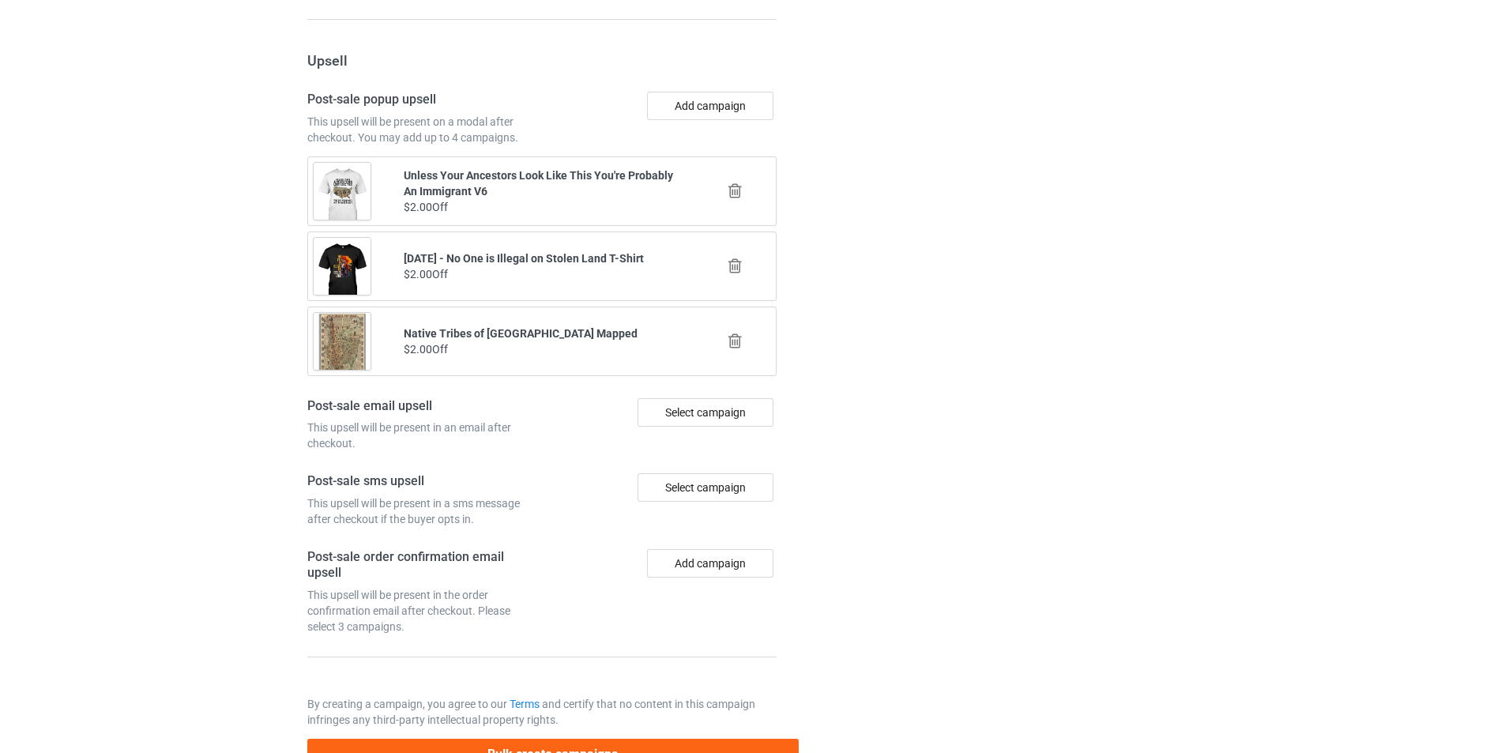
scroll to position [1608, 0]
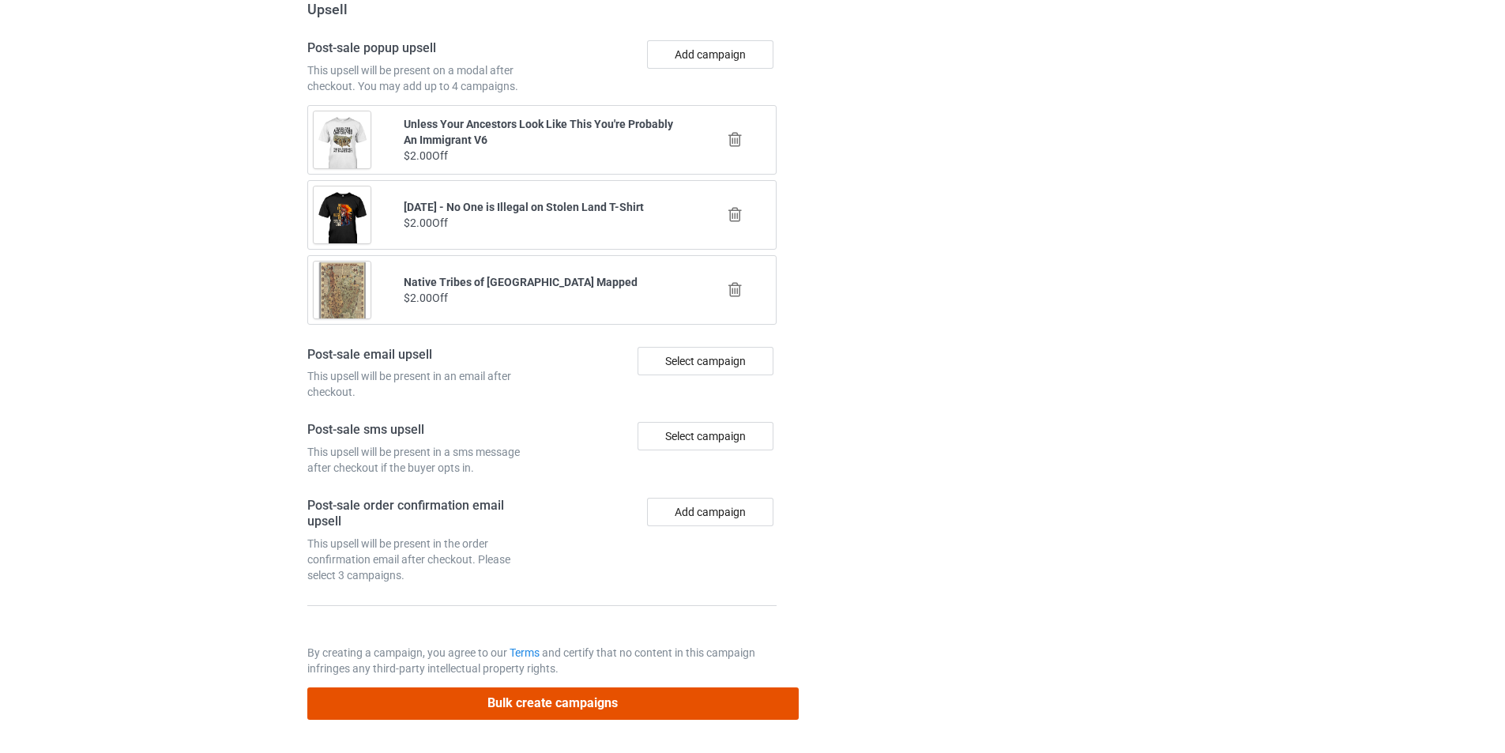
click at [616, 708] on button "Bulk create campaigns" at bounding box center [552, 703] width 491 height 32
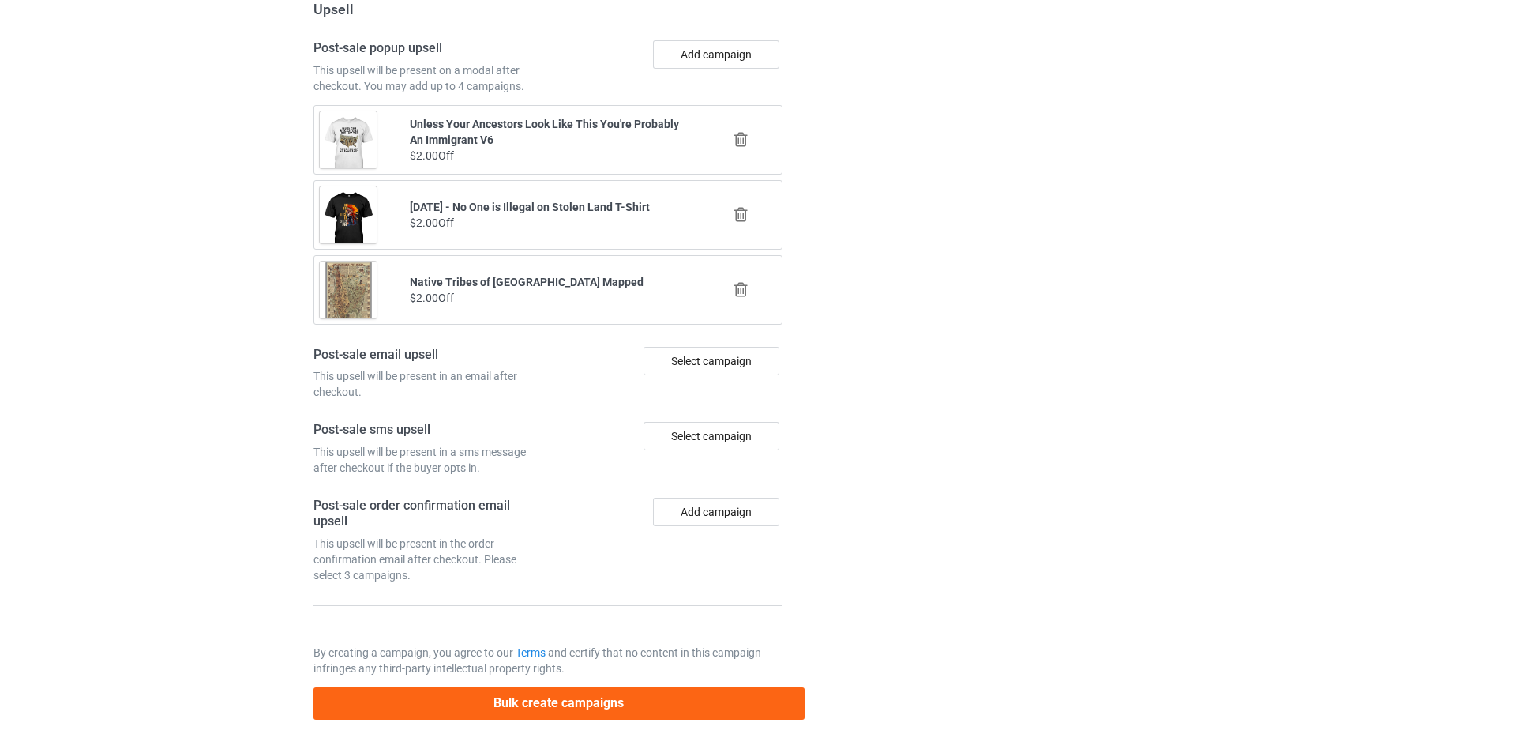
scroll to position [0, 0]
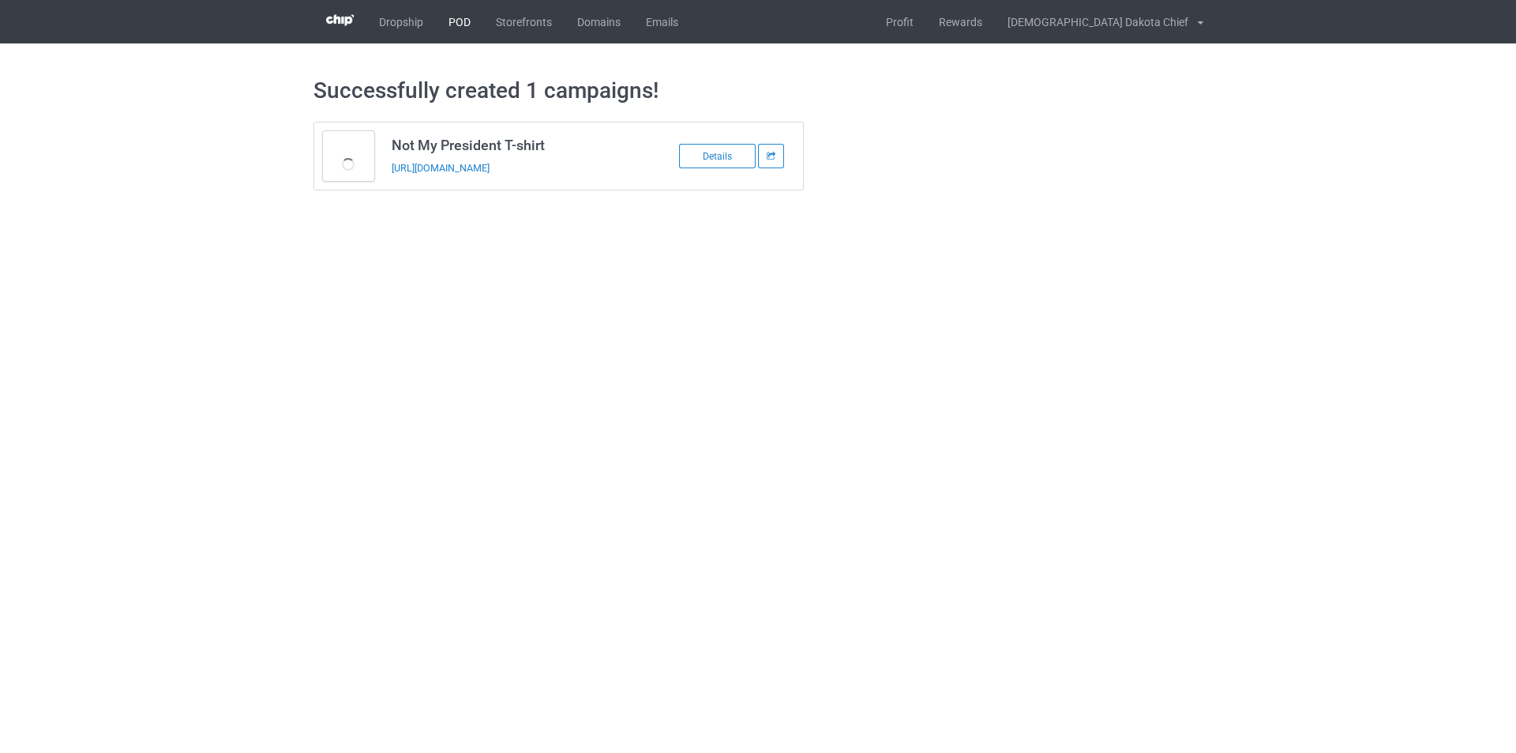
click at [450, 26] on link "POD" at bounding box center [459, 21] width 47 height 43
click at [457, 30] on link "POD" at bounding box center [459, 21] width 47 height 43
click at [457, 29] on link "POD" at bounding box center [459, 21] width 47 height 43
